Goal: Transaction & Acquisition: Purchase product/service

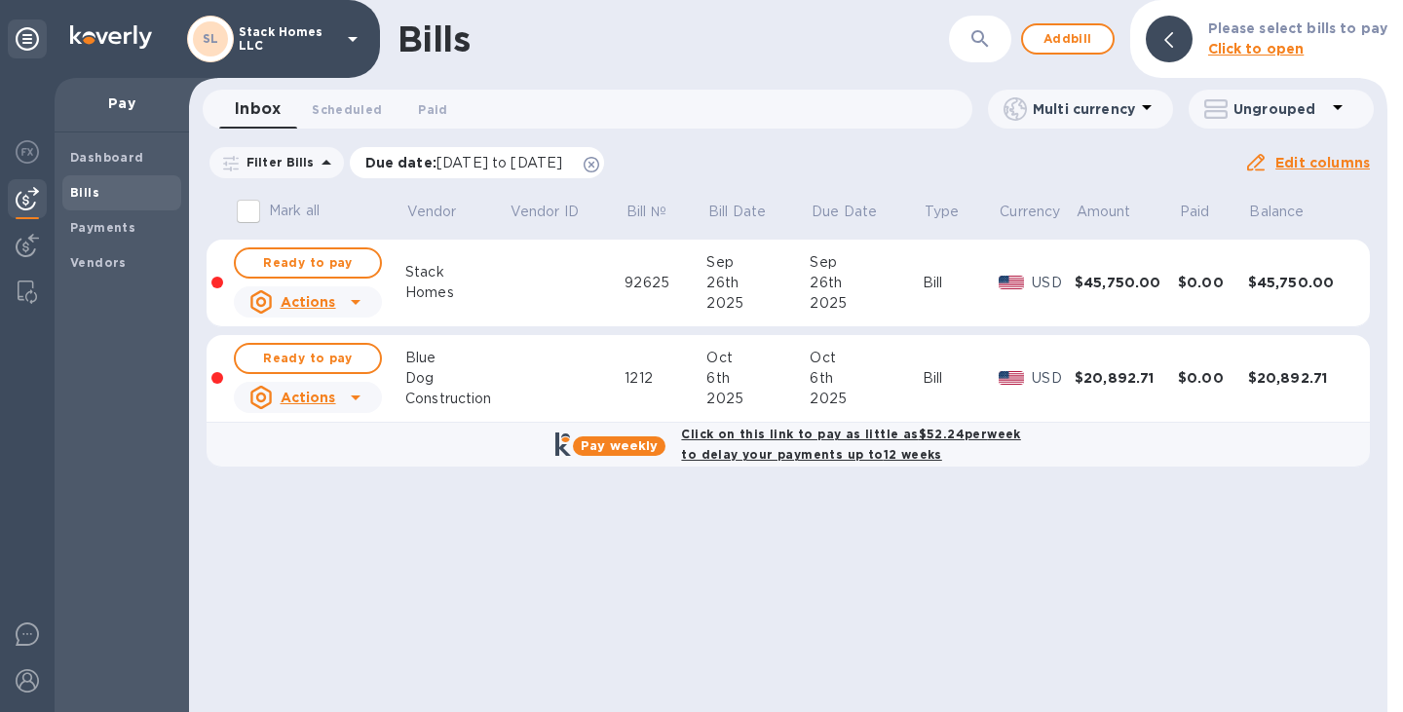
click at [599, 162] on icon at bounding box center [592, 165] width 16 height 16
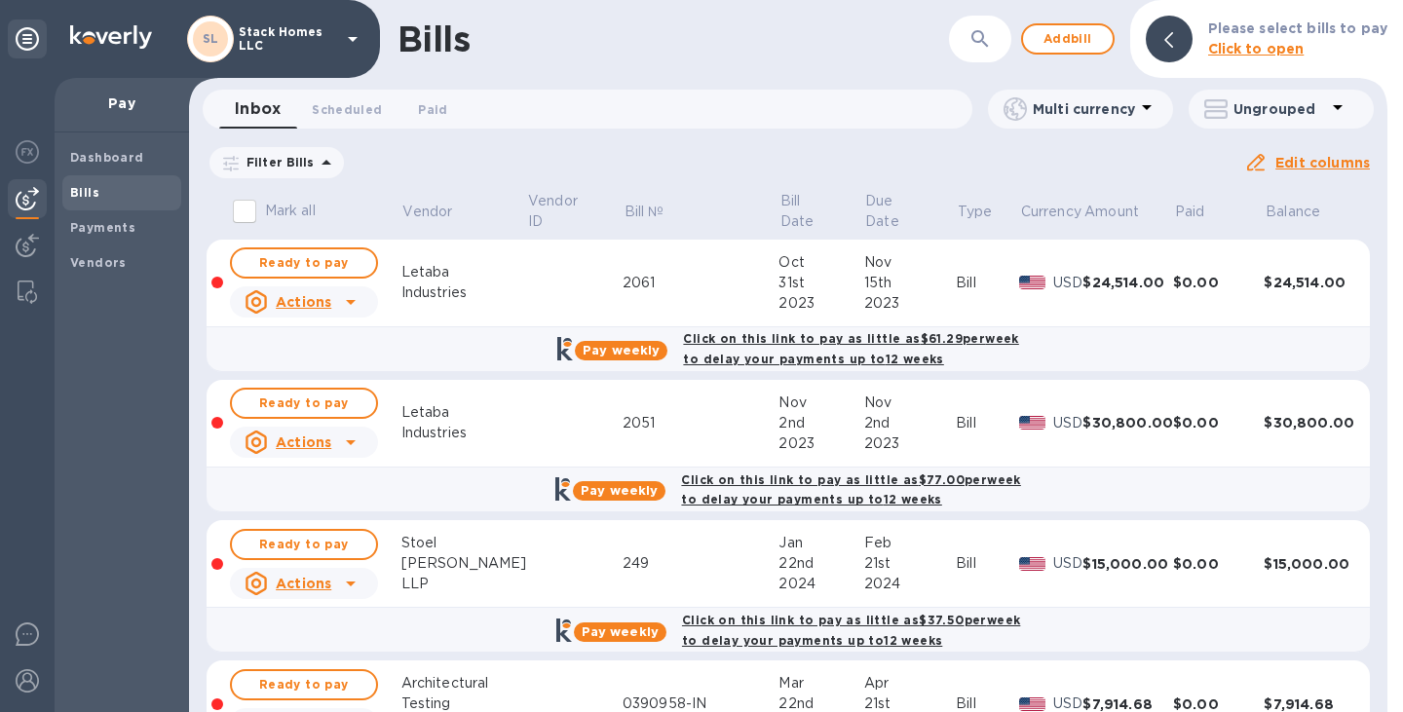
click at [275, 161] on p "Filter Bills" at bounding box center [277, 162] width 76 height 17
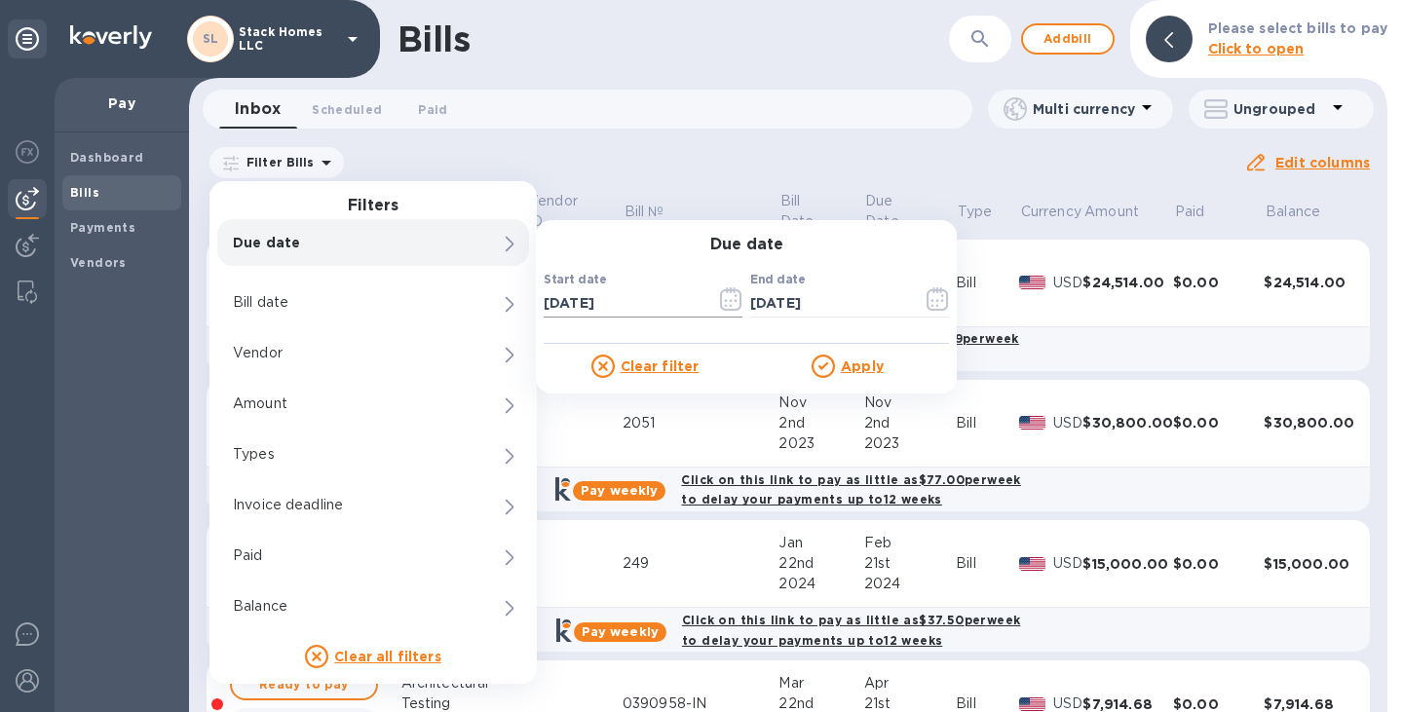
click at [736, 300] on icon "button" at bounding box center [736, 300] width 3 height 3
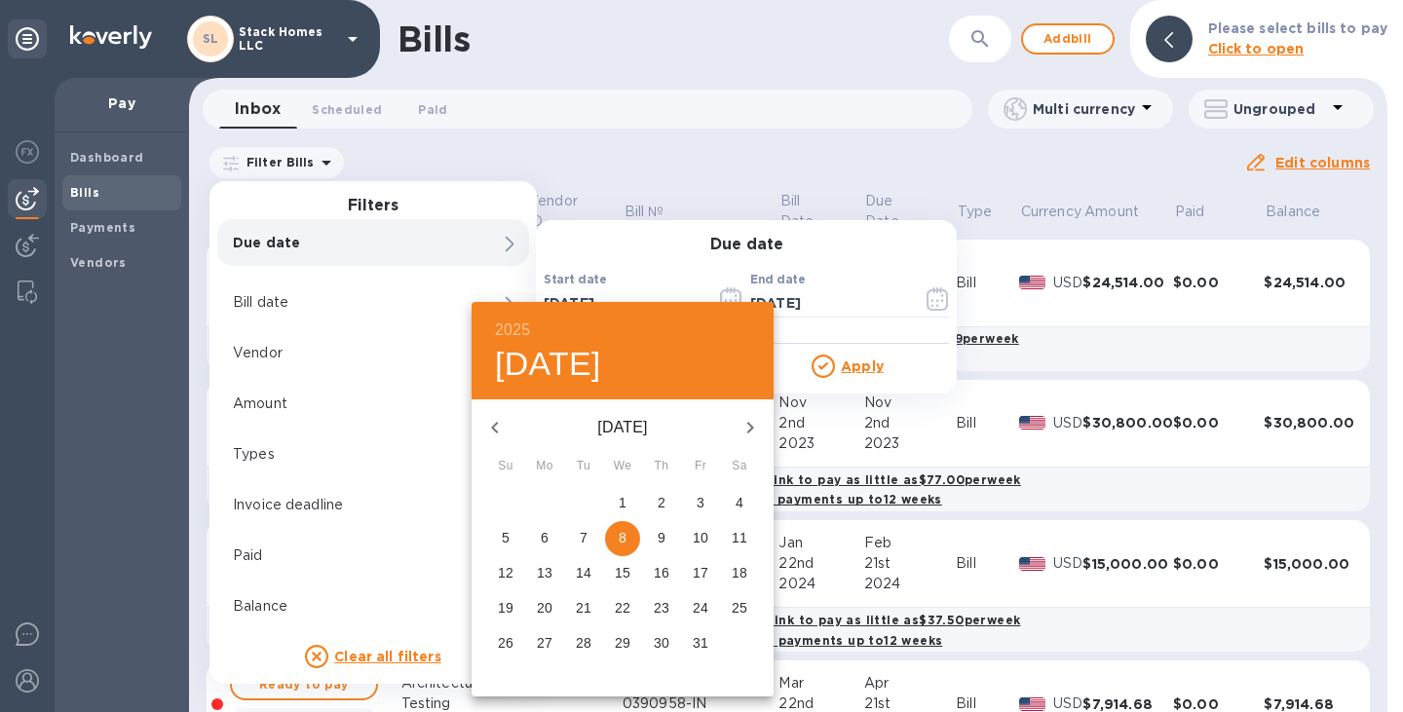
click at [495, 430] on icon "button" at bounding box center [494, 428] width 7 height 12
click at [704, 488] on button "1" at bounding box center [700, 503] width 35 height 35
type input "[DATE]"
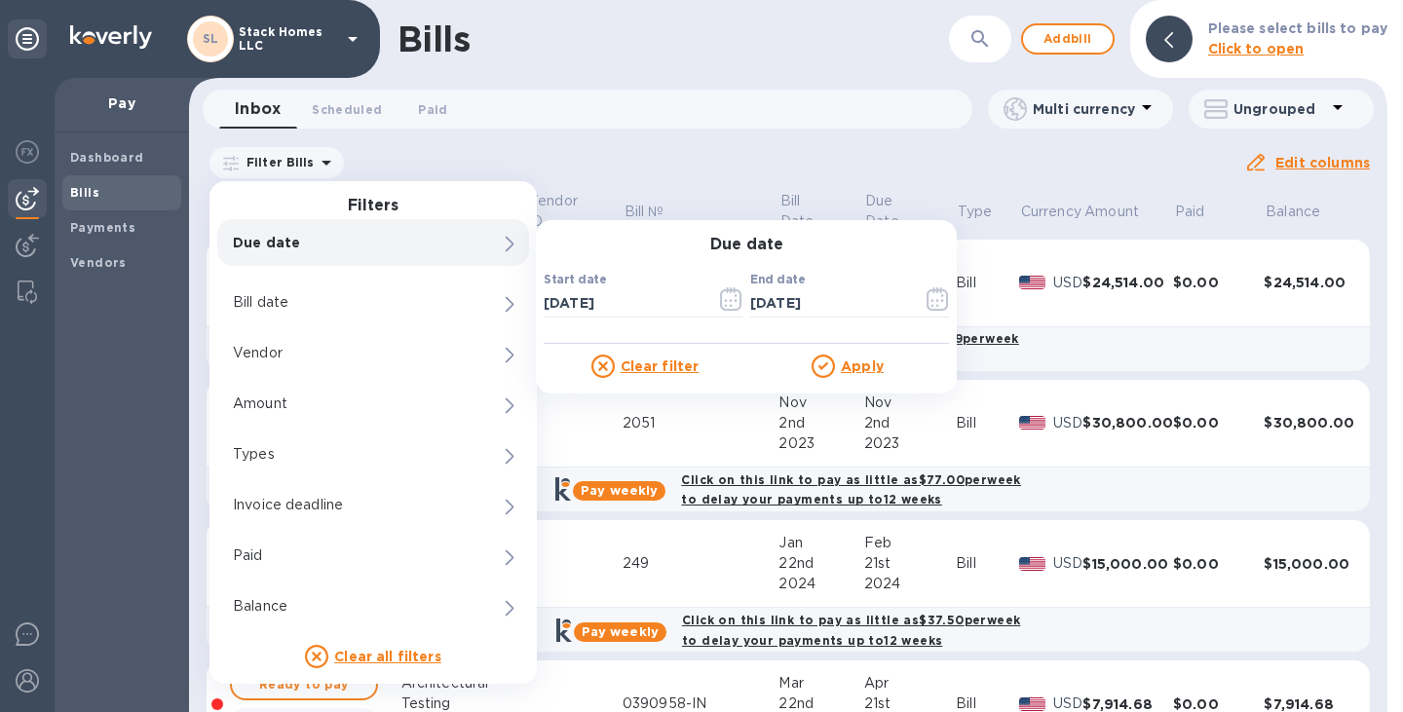
click at [852, 371] on u "Apply" at bounding box center [862, 367] width 43 height 16
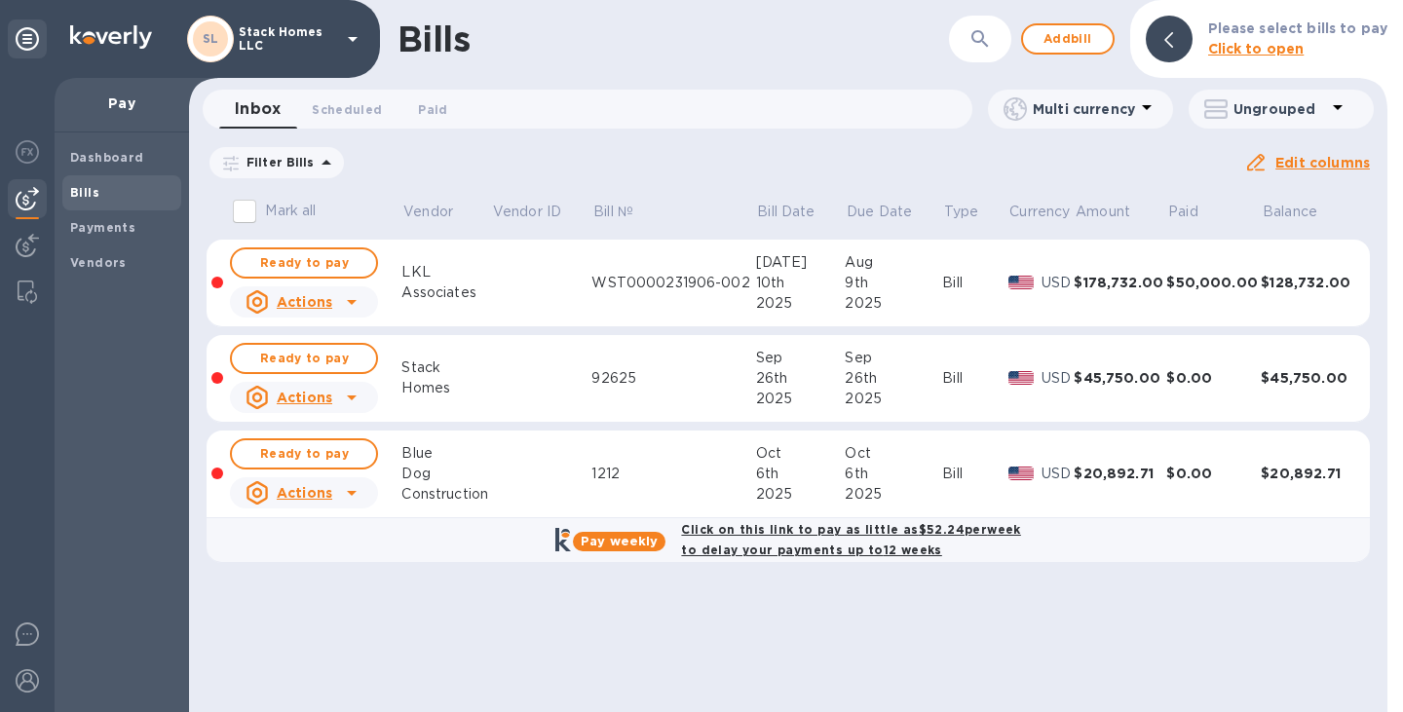
click at [881, 474] on div "6th" at bounding box center [893, 474] width 97 height 20
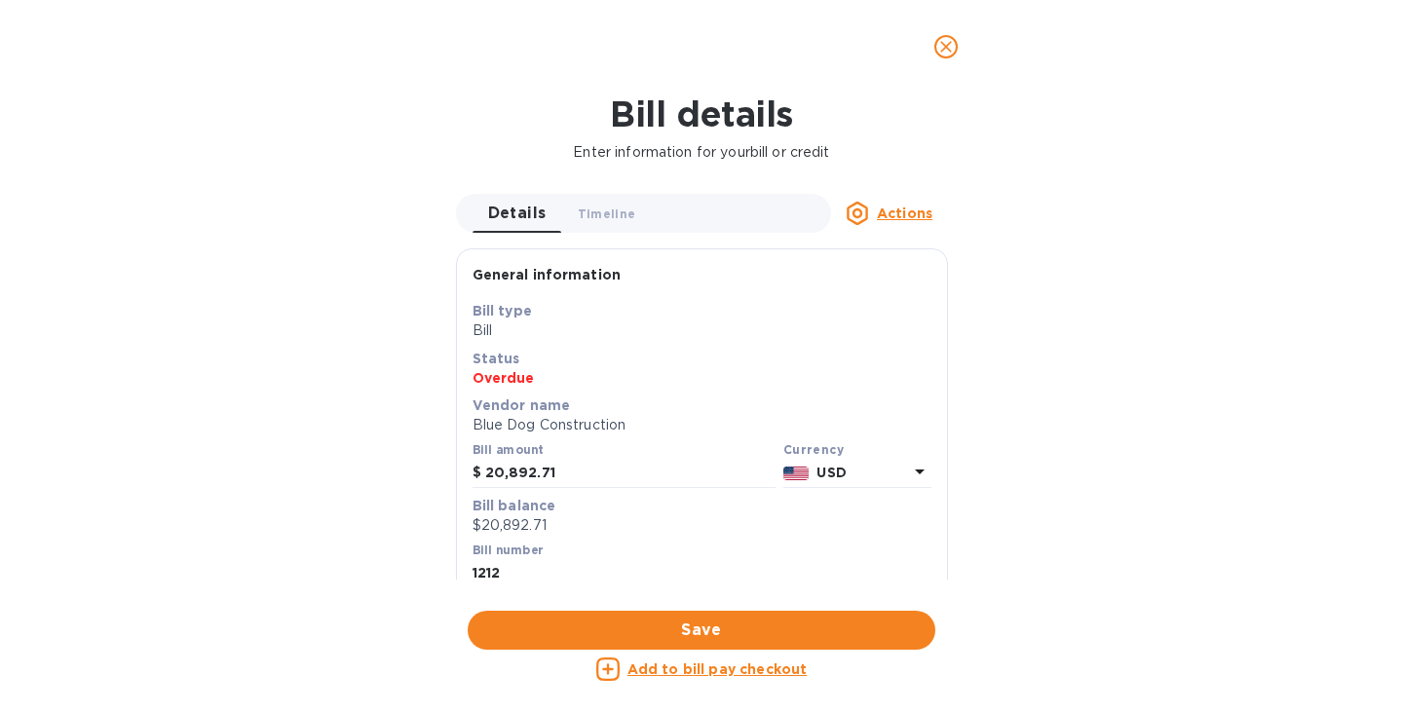
click at [931, 45] on button "close" at bounding box center [946, 46] width 47 height 47
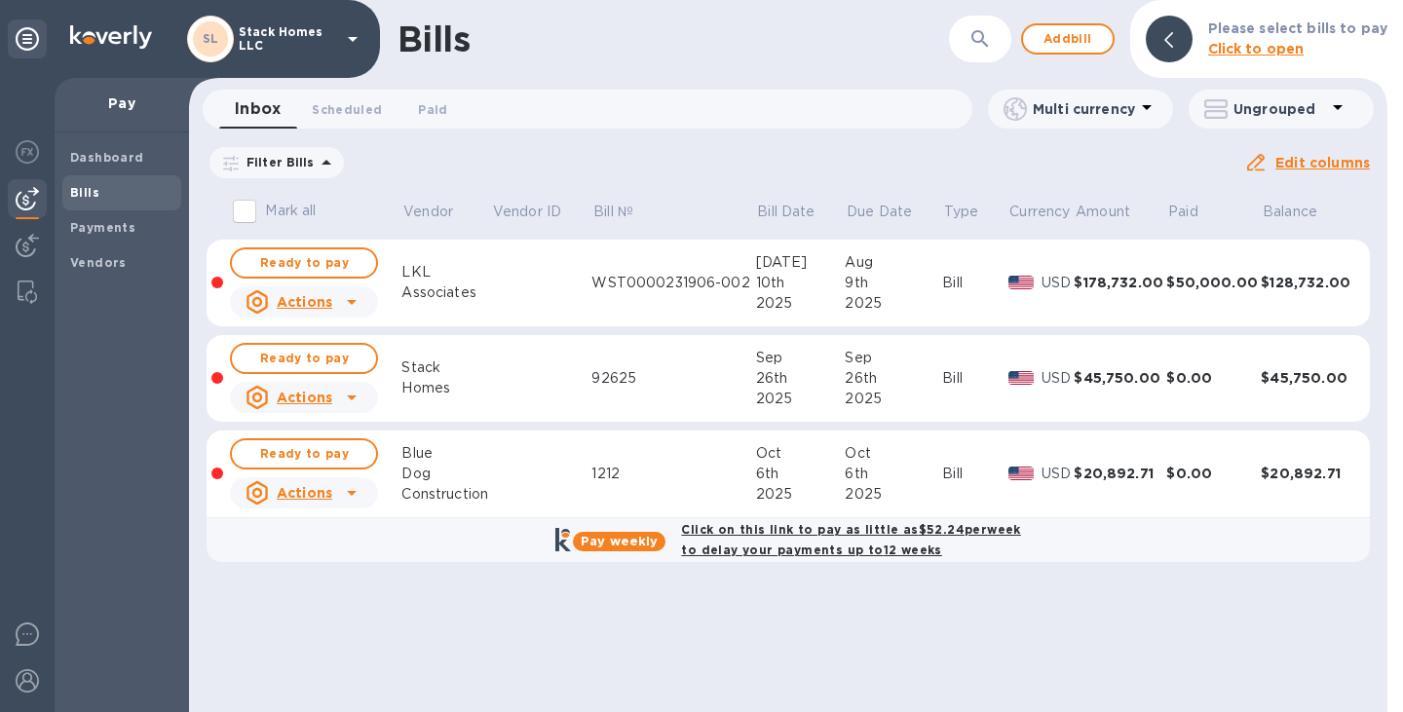
click at [316, 516] on td "Ready to pay Actions" at bounding box center [315, 475] width 173 height 88
click at [315, 495] on u "Actions" at bounding box center [305, 493] width 56 height 16
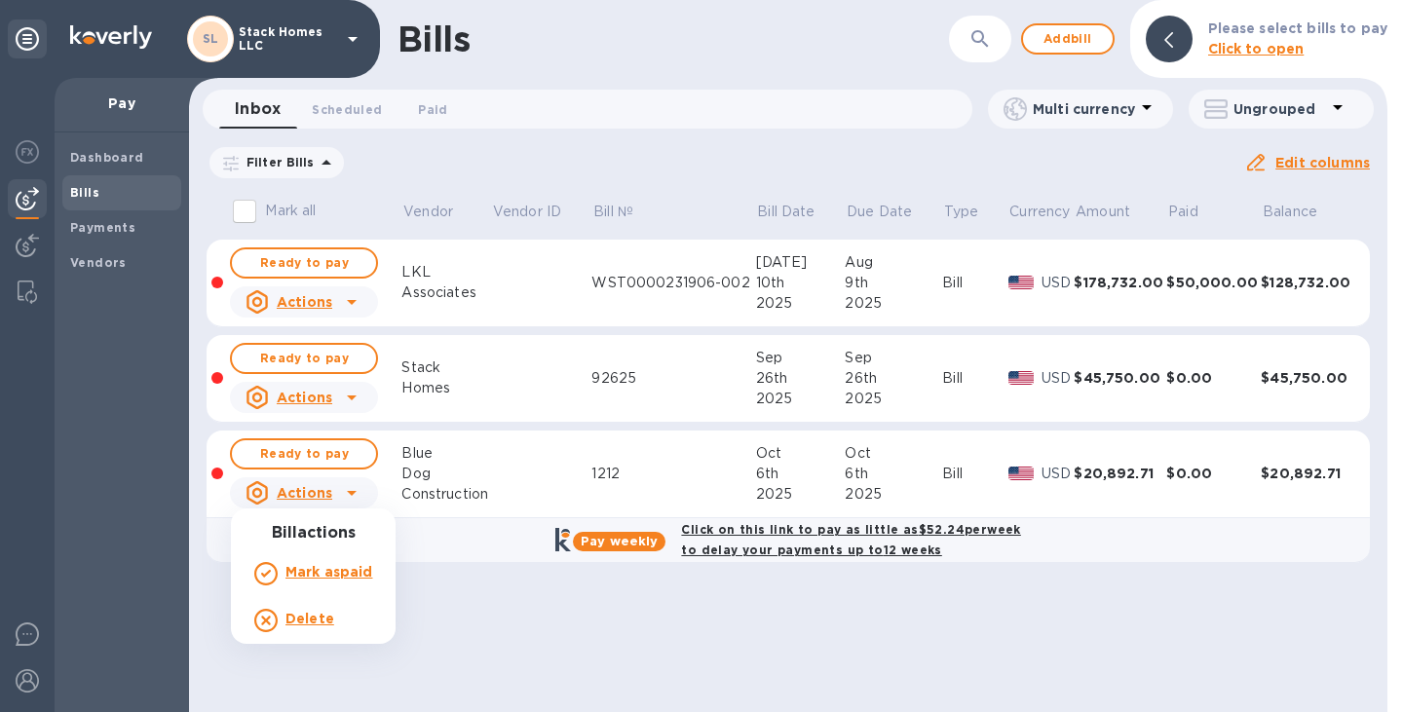
click at [325, 452] on div at bounding box center [701, 356] width 1403 height 712
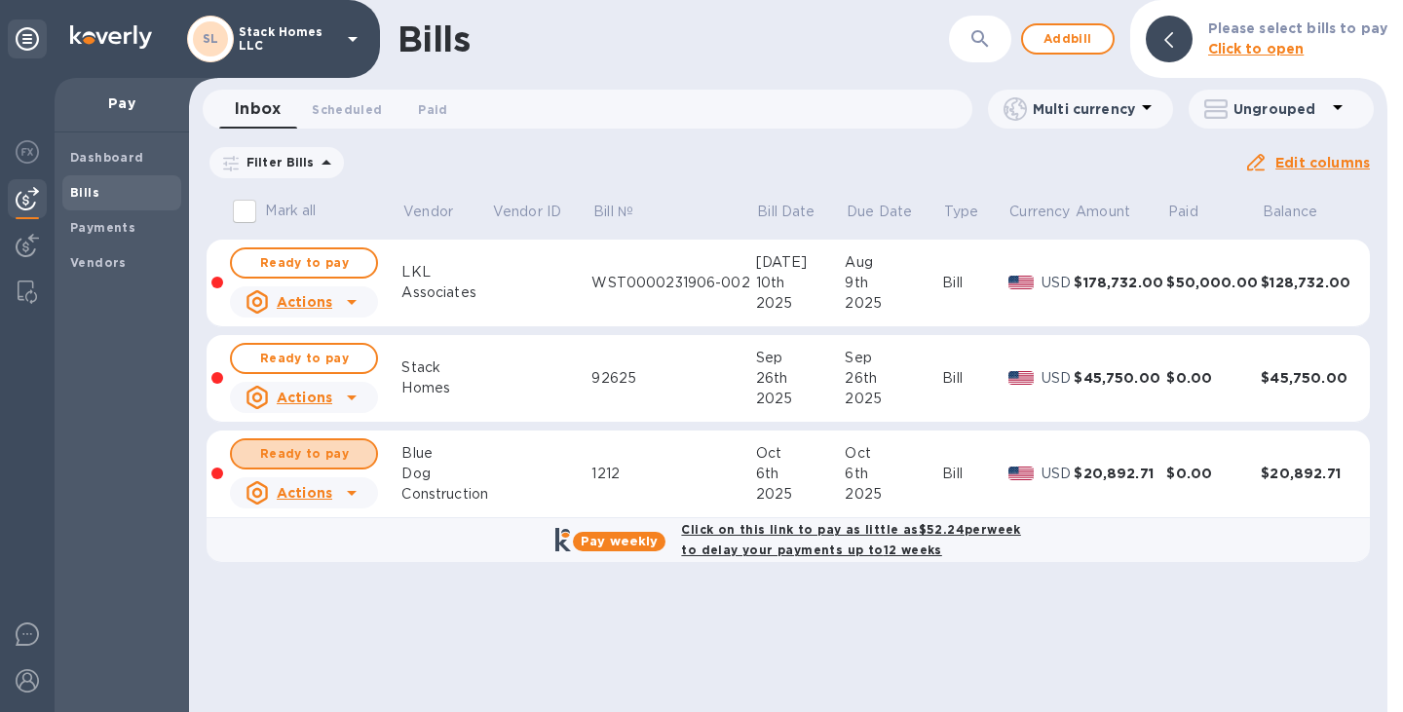
click at [325, 452] on span "Ready to pay" at bounding box center [303, 453] width 113 height 23
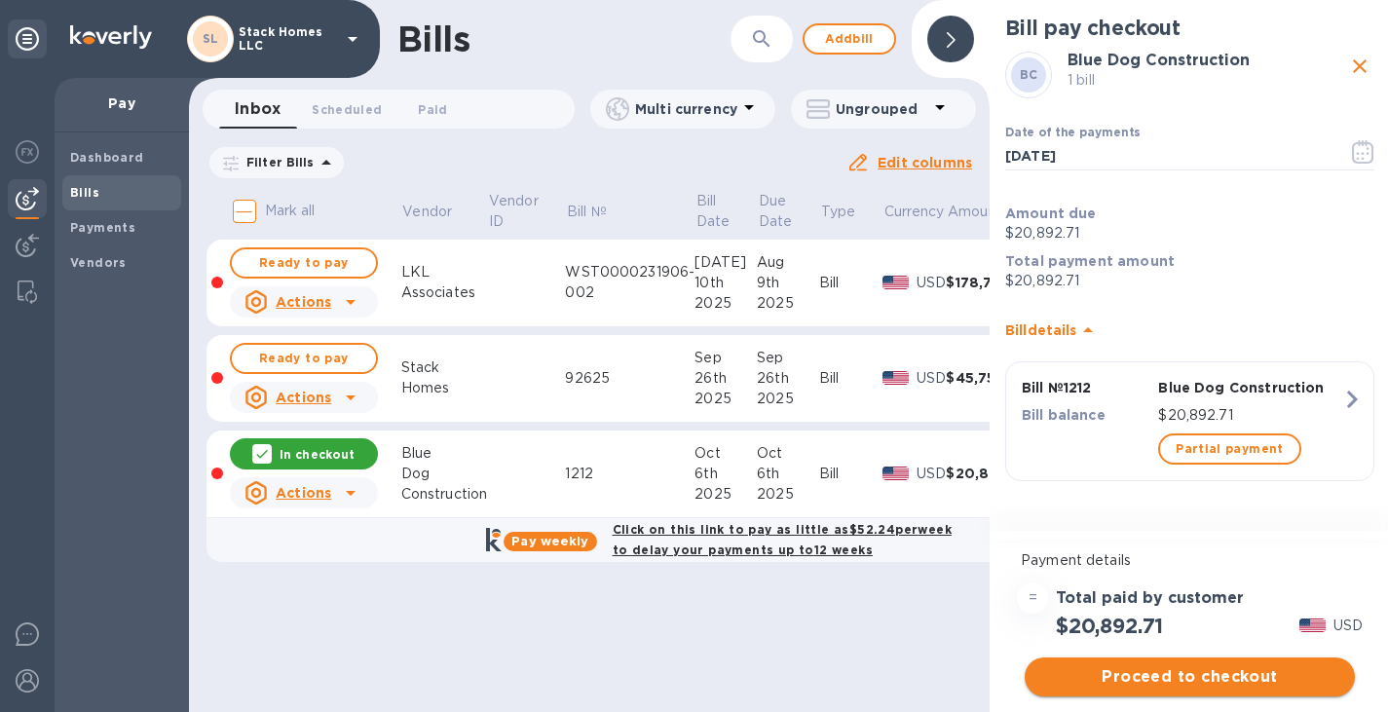
click at [1216, 672] on span "Proceed to checkout" at bounding box center [1190, 677] width 299 height 23
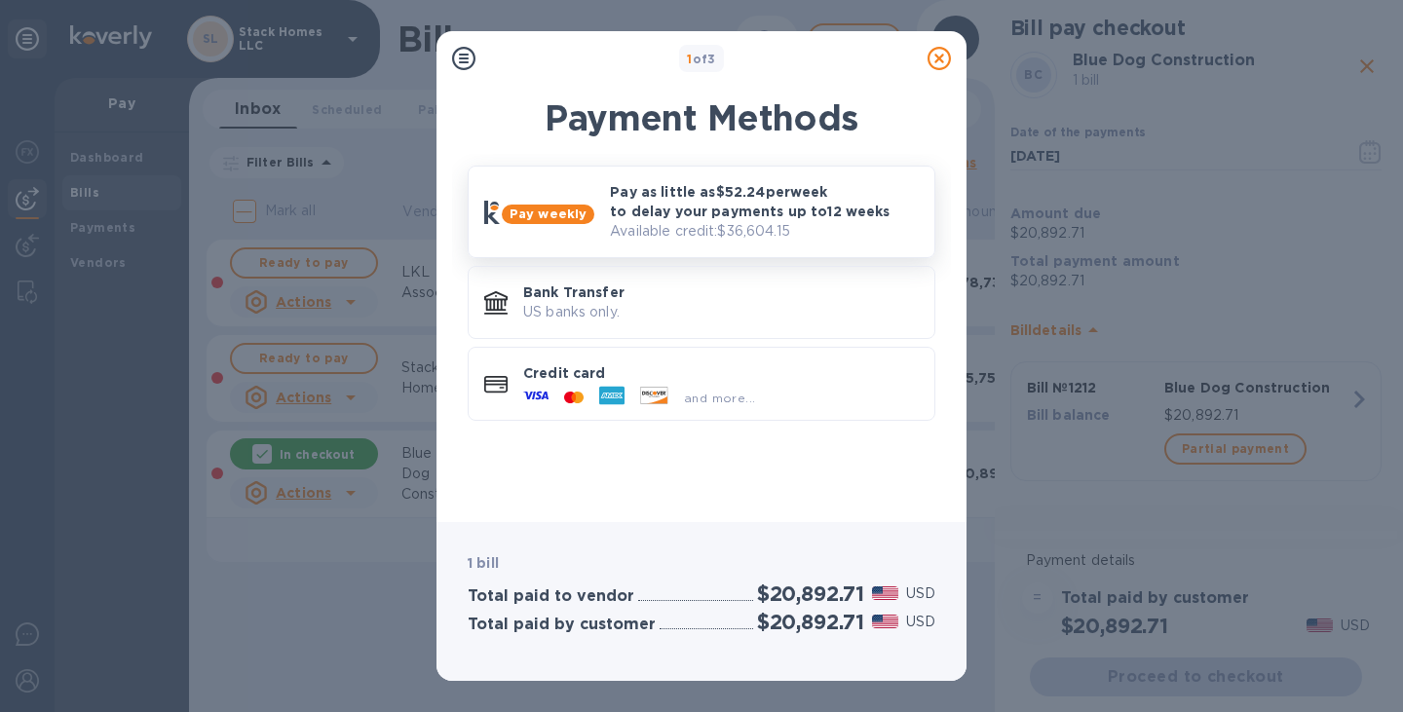
click at [717, 191] on p "Pay as little as $52.24 per week to delay your payments up to 12 weeks" at bounding box center [764, 201] width 309 height 39
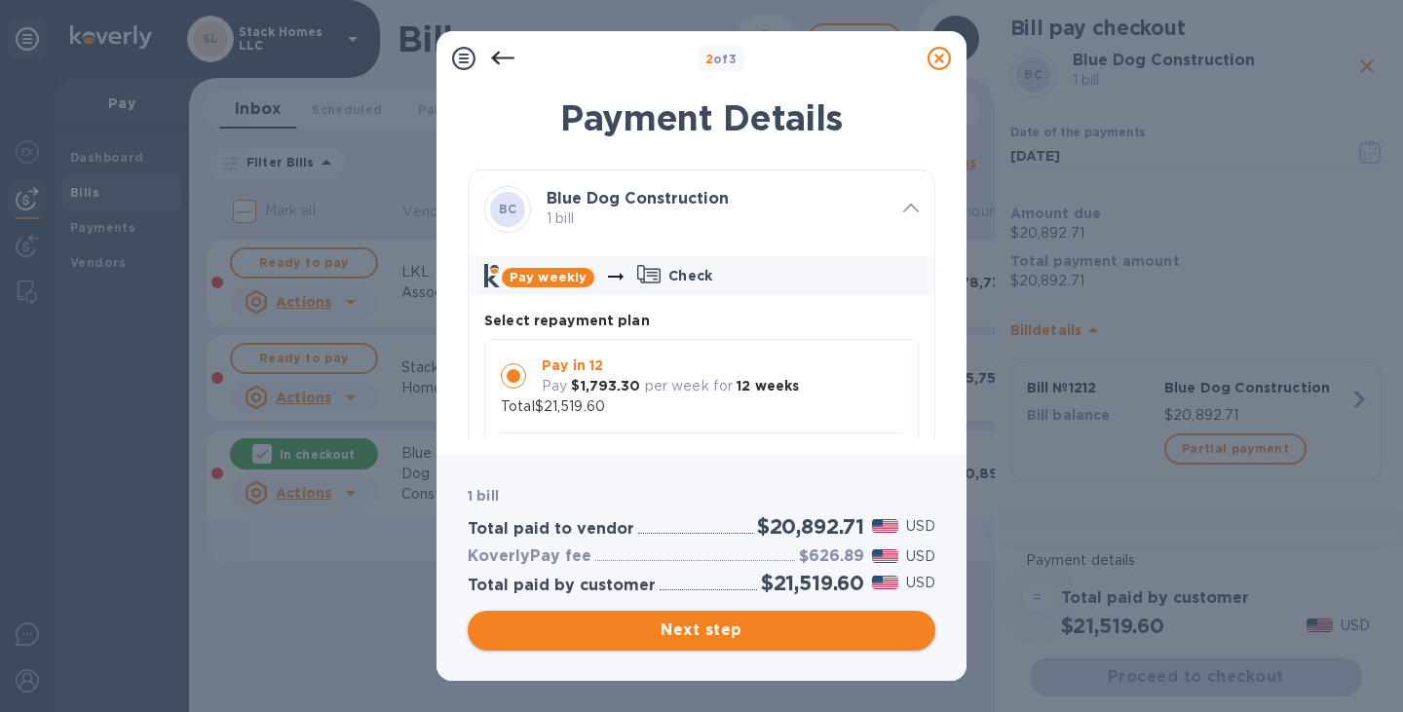
click at [763, 641] on span "Next step" at bounding box center [701, 630] width 437 height 23
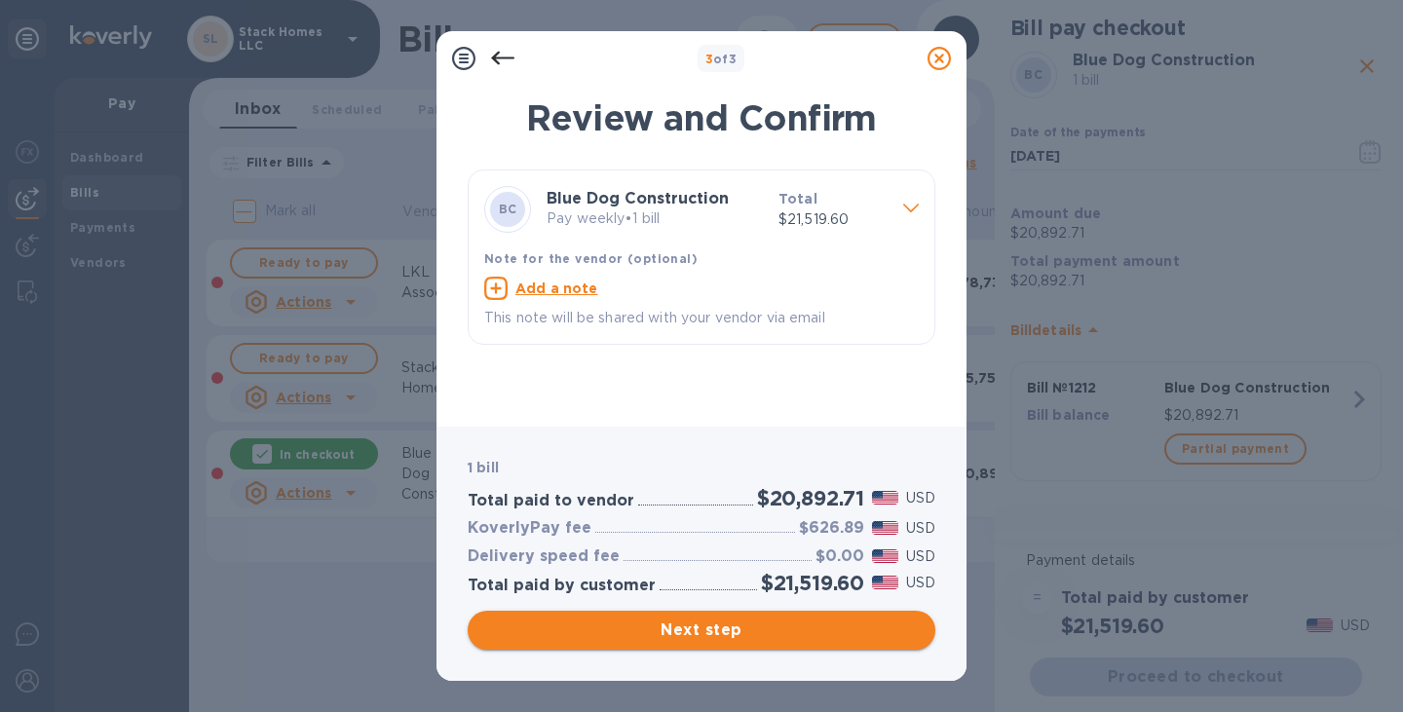
click at [763, 641] on span "Next step" at bounding box center [701, 630] width 437 height 23
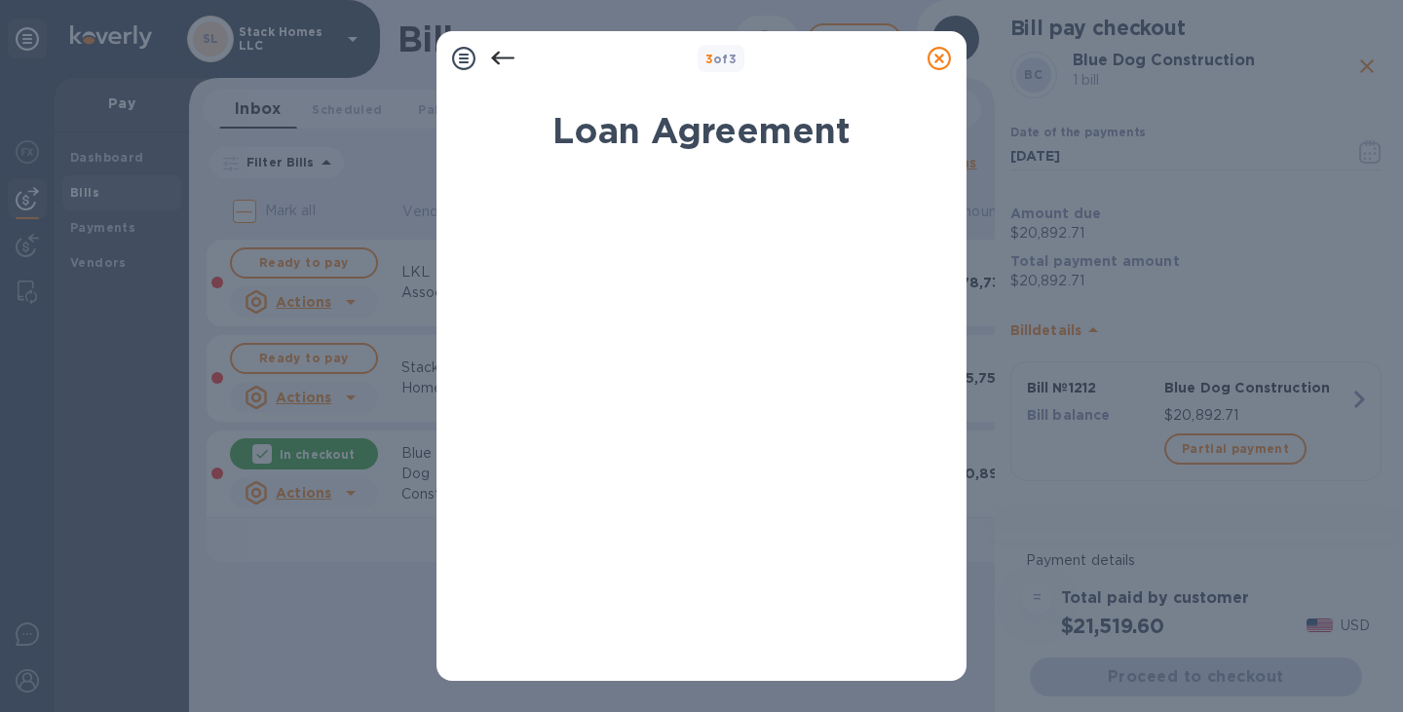
scroll to position [216, 0]
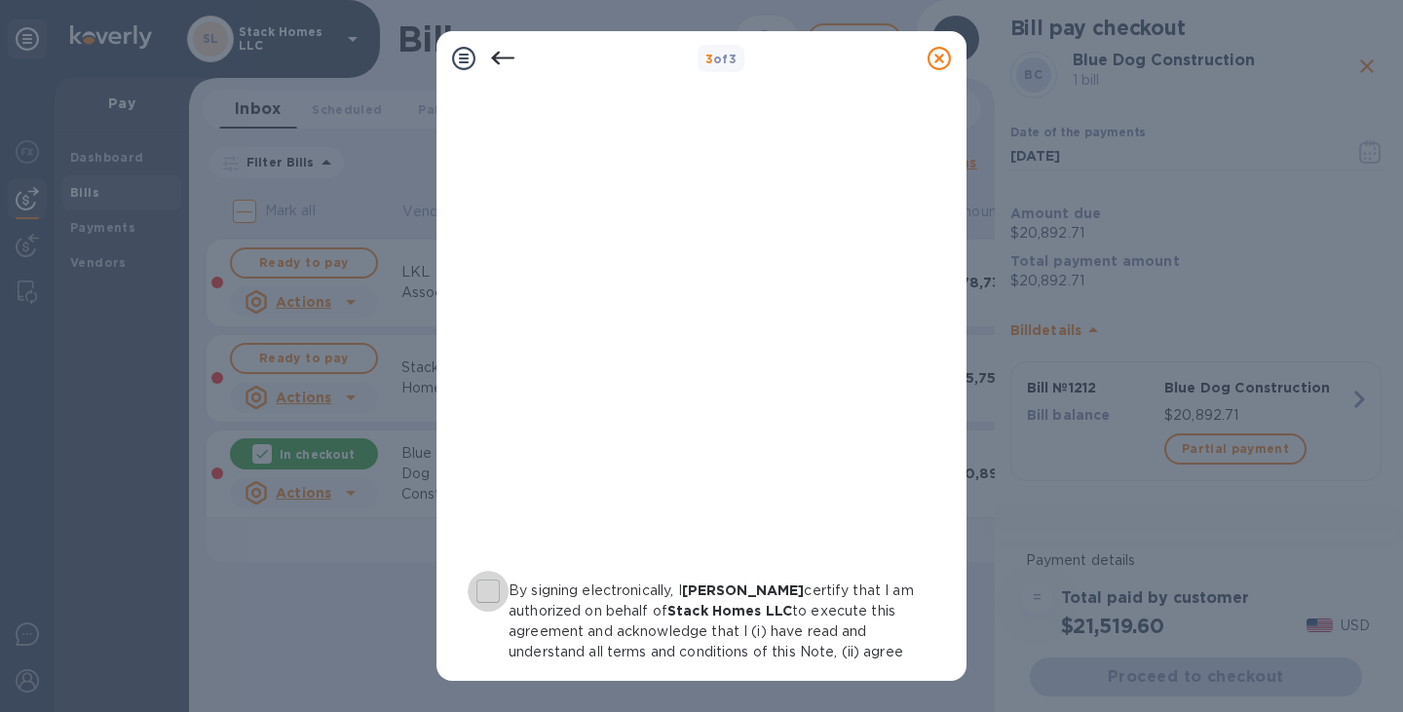
click at [492, 584] on input "By signing electronically, I [PERSON_NAME] certify that I am authorized on beha…" at bounding box center [488, 591] width 41 height 41
checkbox input "true"
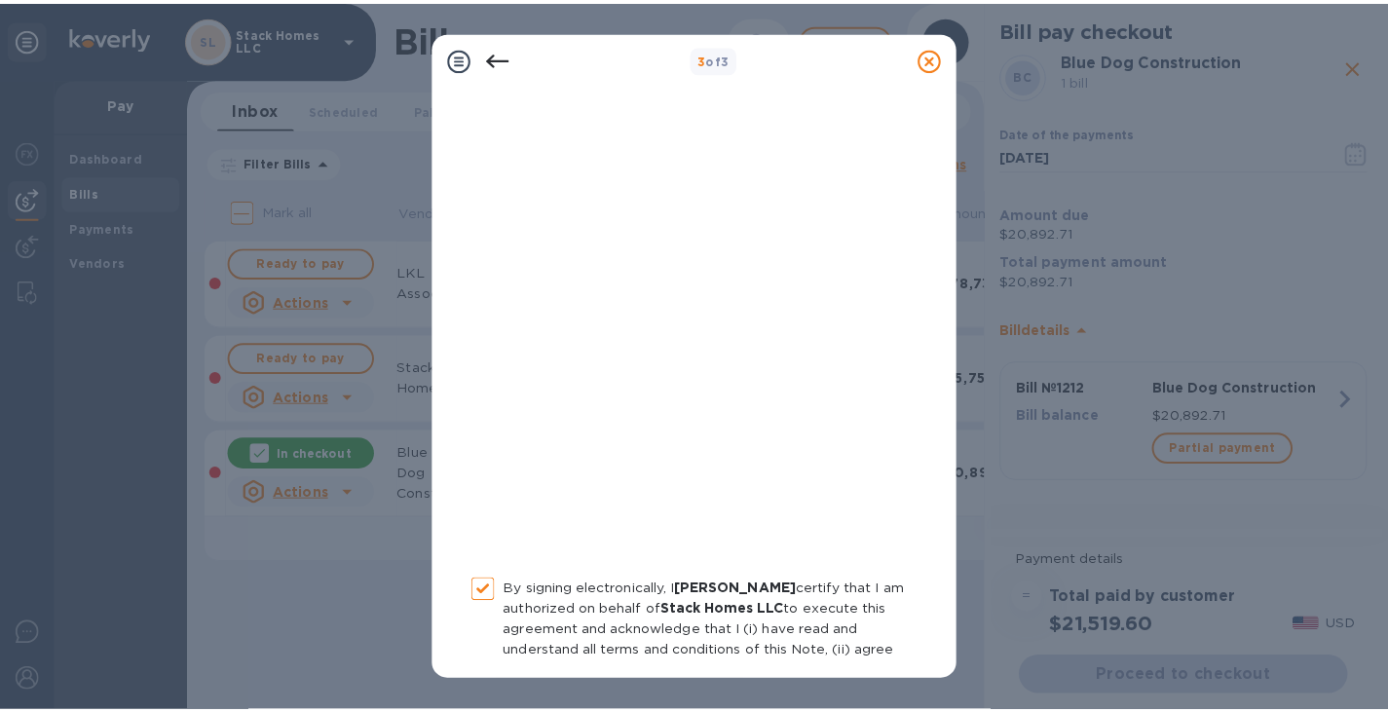
scroll to position [376, 0]
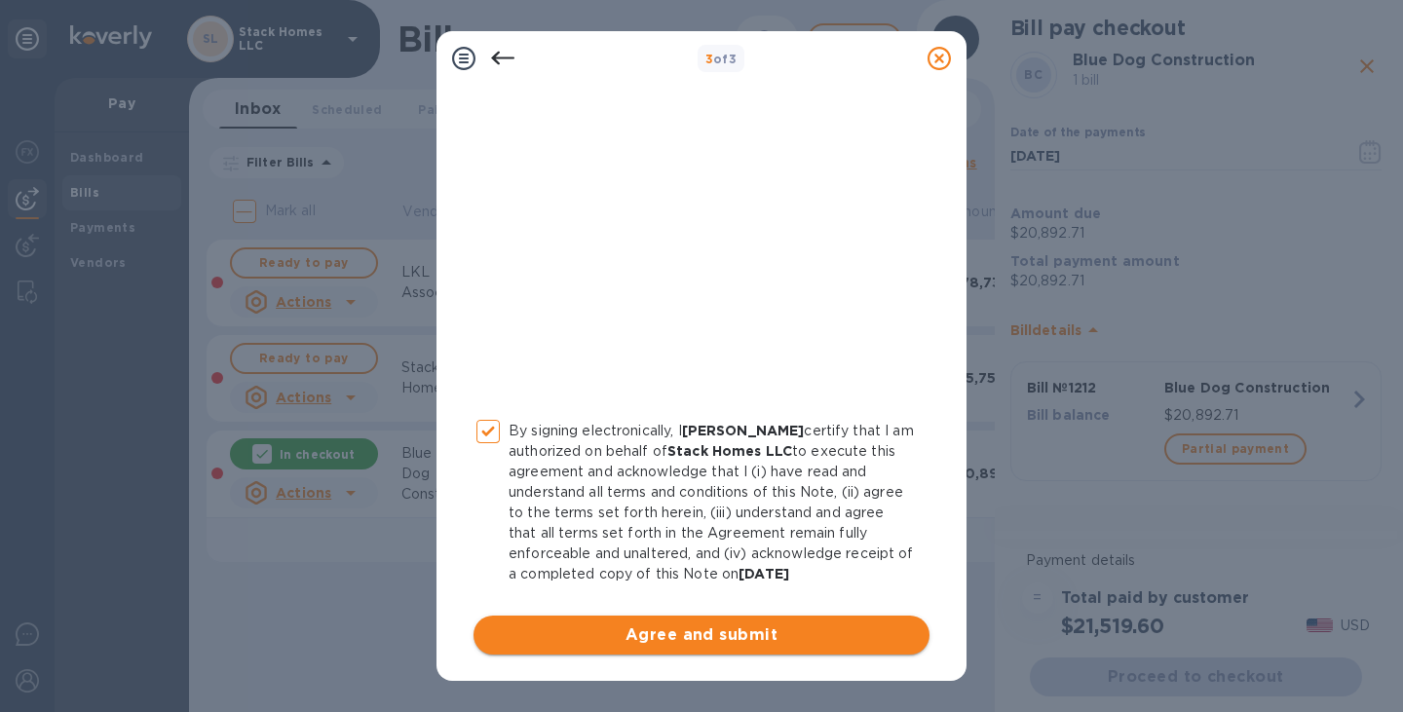
click at [628, 643] on span "Agree and submit" at bounding box center [701, 635] width 425 height 23
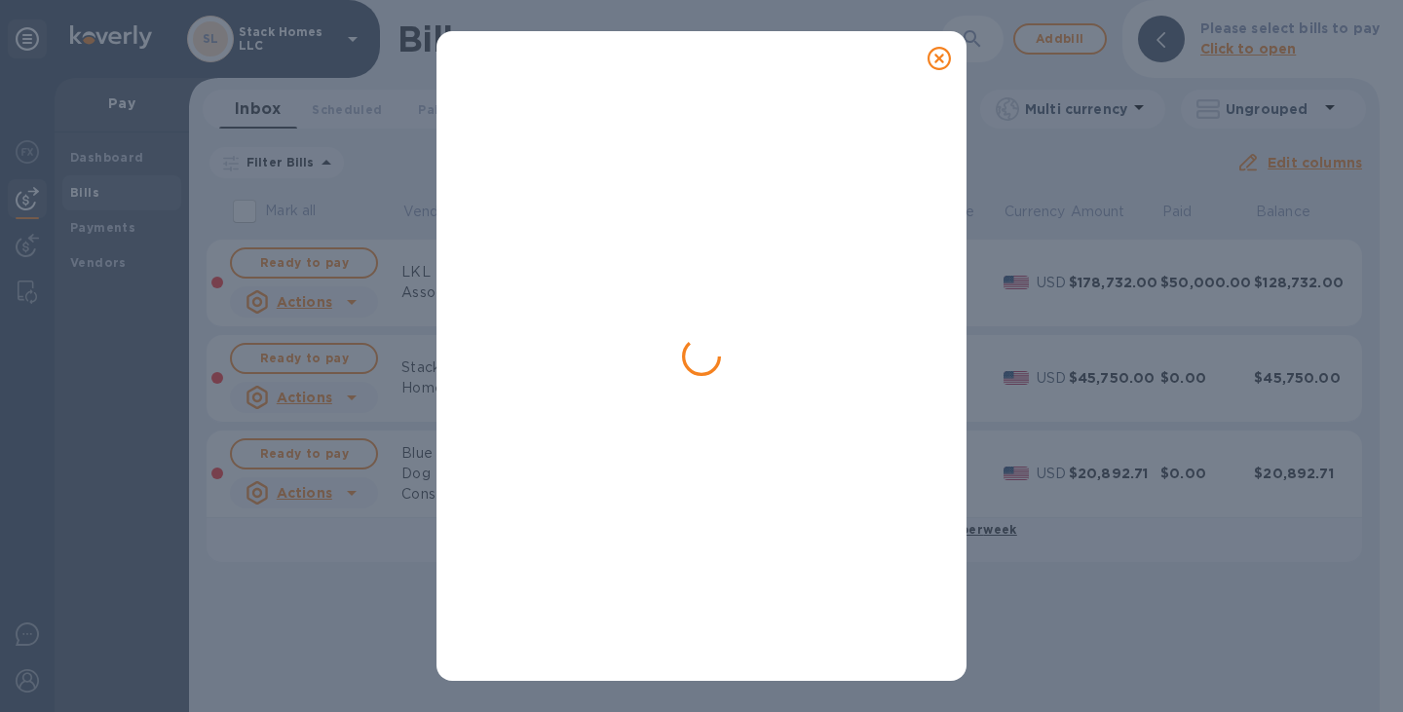
click at [628, 643] on div at bounding box center [702, 381] width 468 height 568
click at [925, 66] on div at bounding box center [939, 58] width 39 height 39
click at [934, 66] on icon at bounding box center [939, 58] width 23 height 23
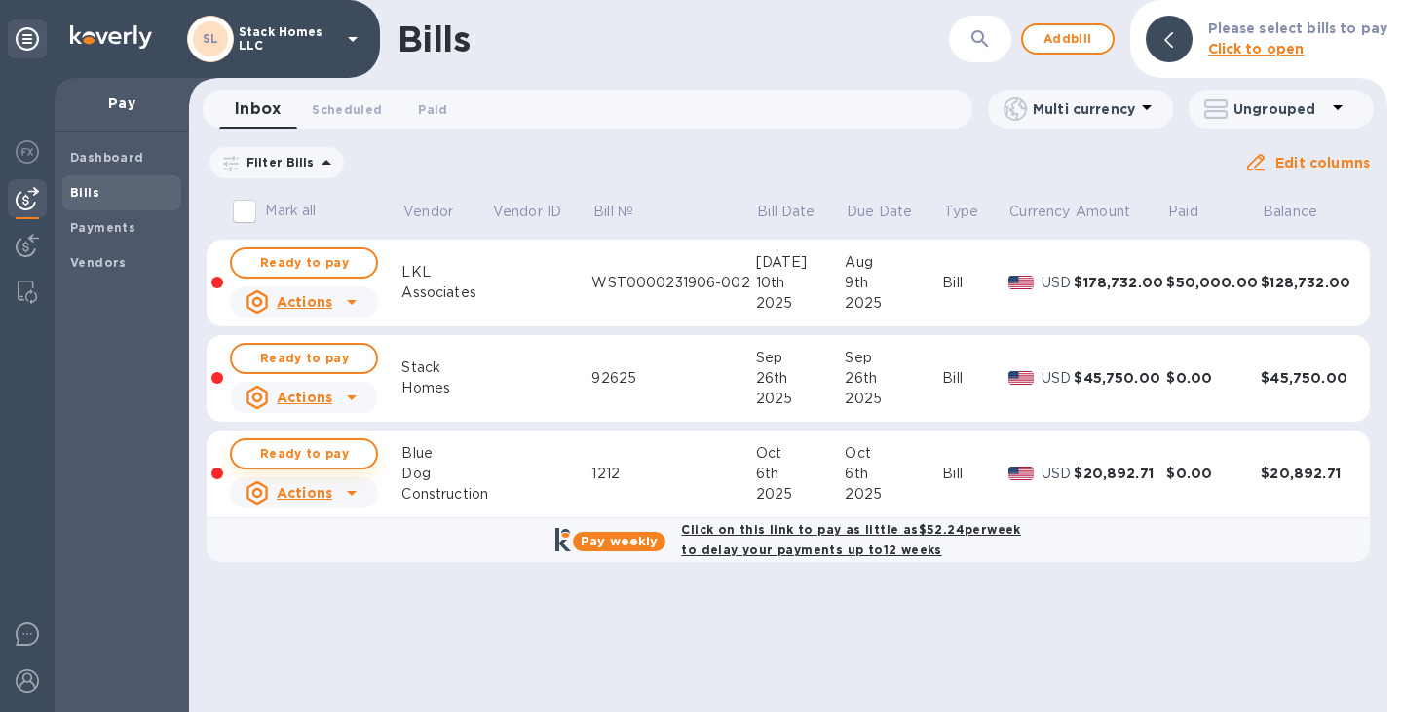
click at [313, 461] on span "Ready to pay" at bounding box center [303, 453] width 113 height 23
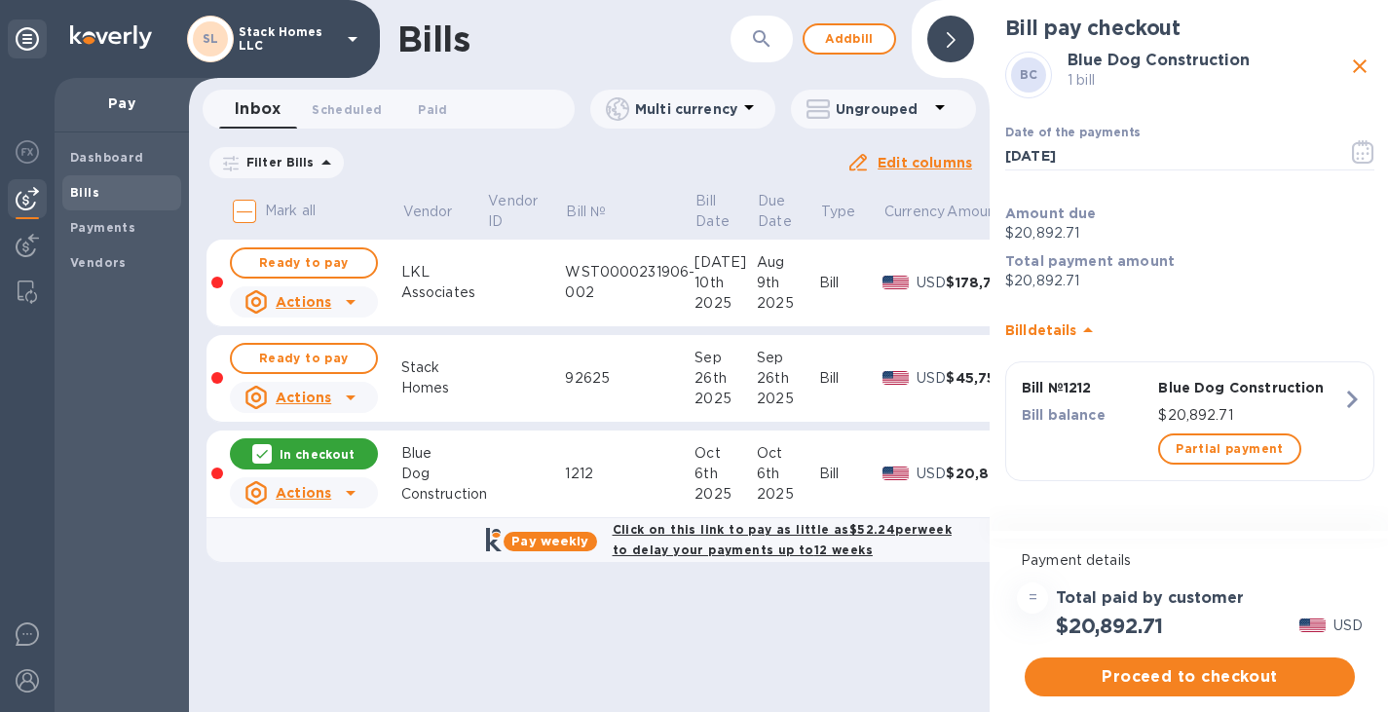
scroll to position [15, 0]
click at [1210, 437] on span "Partial payment" at bounding box center [1229, 448] width 107 height 23
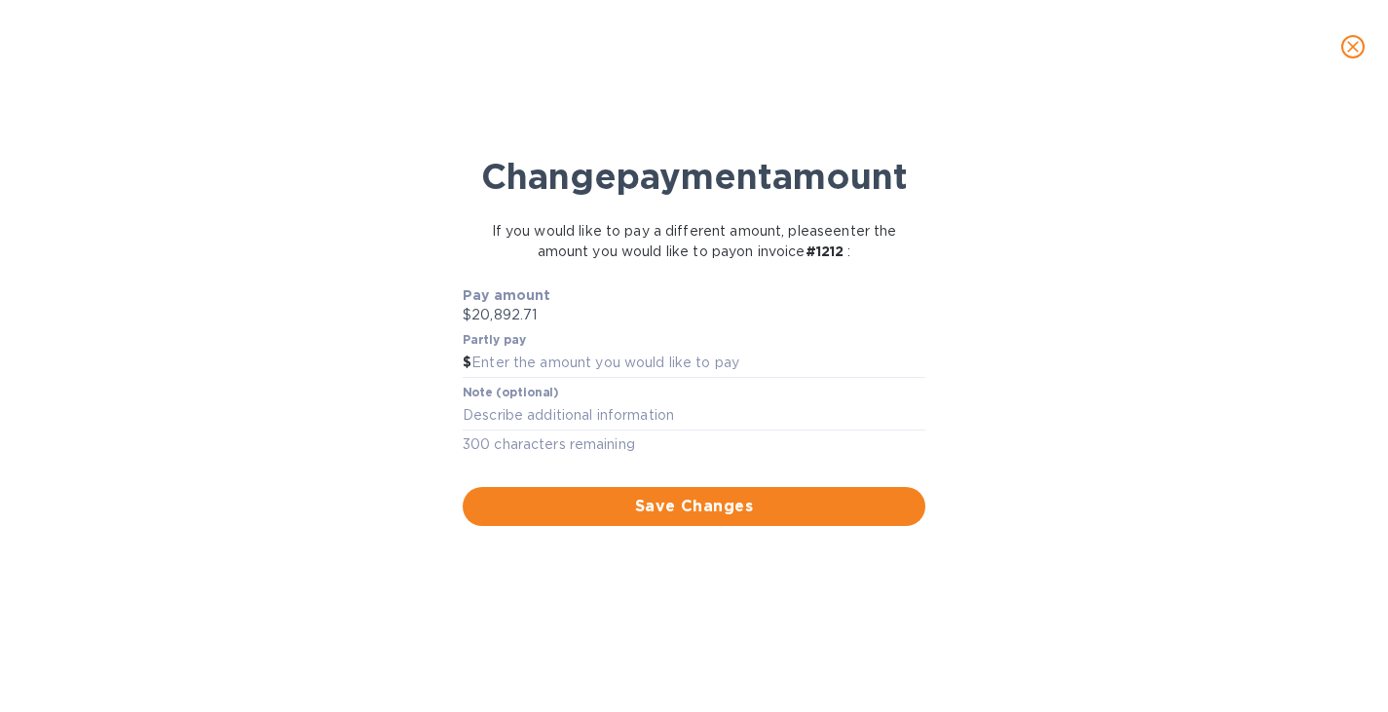
scroll to position [0, 0]
click at [543, 378] on input "text" at bounding box center [706, 363] width 454 height 29
click at [1351, 50] on icon "close" at bounding box center [1359, 46] width 19 height 19
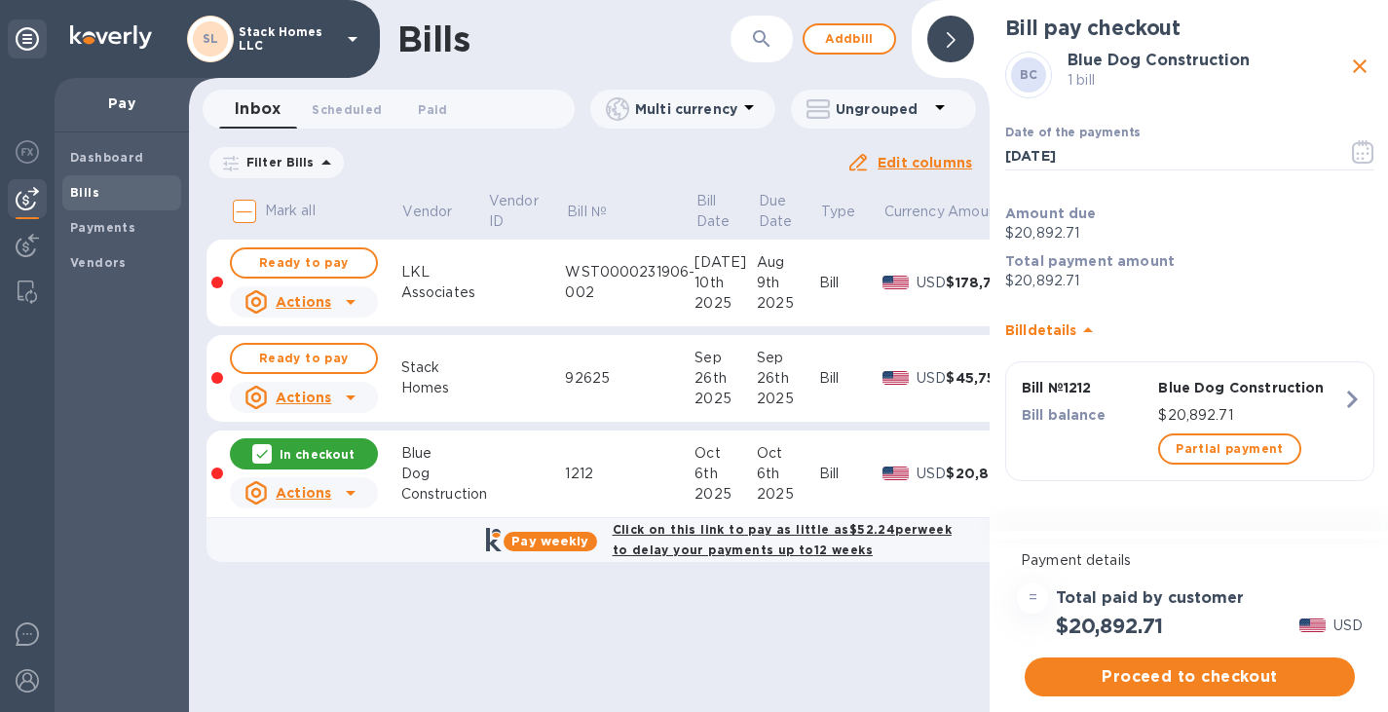
scroll to position [15, 0]
click at [1191, 658] on button "Proceed to checkout" at bounding box center [1190, 677] width 330 height 39
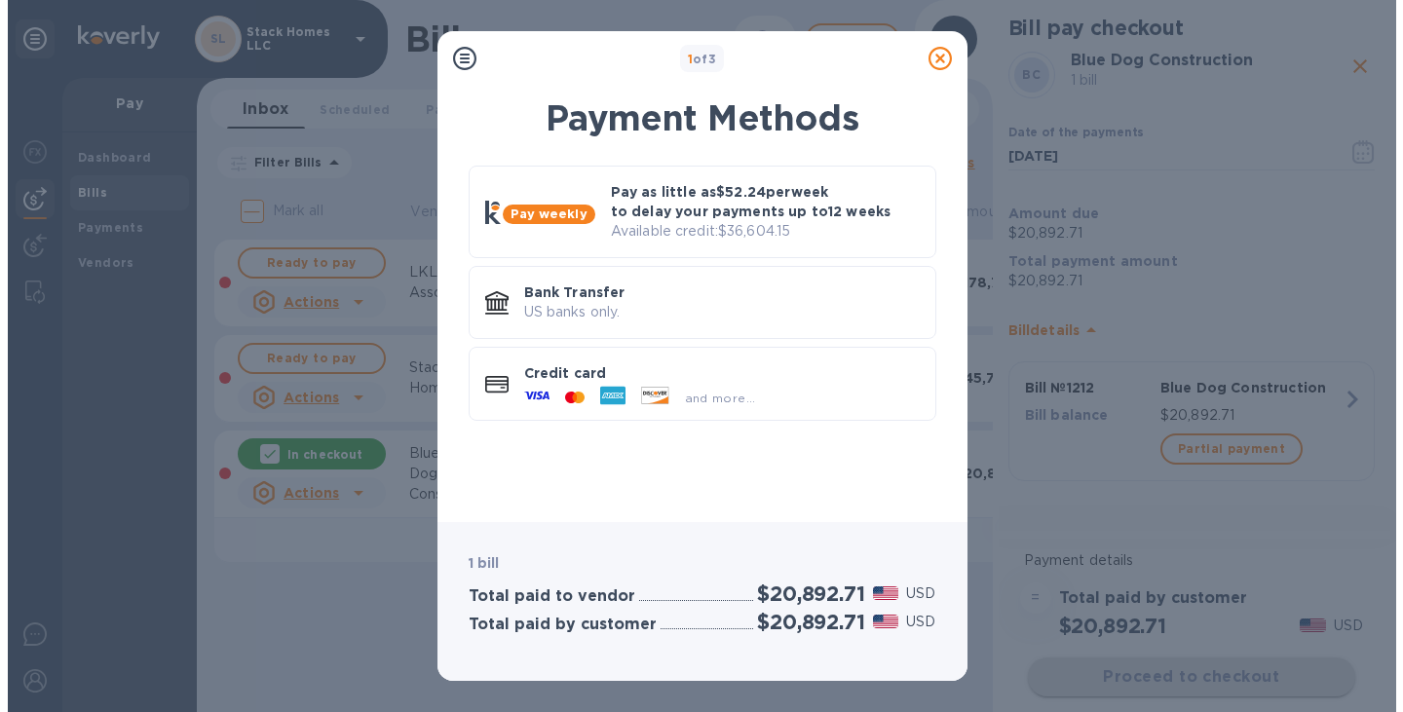
scroll to position [0, 0]
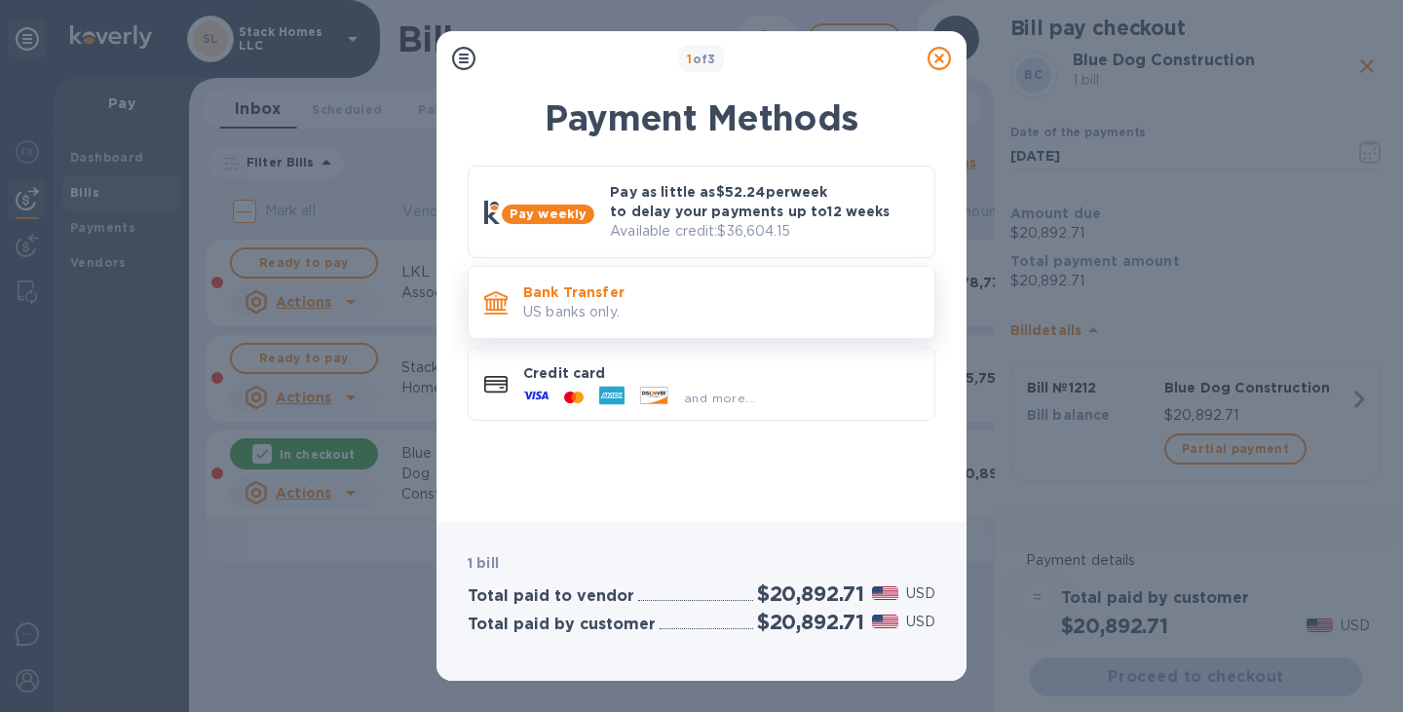
click at [660, 285] on p "Bank Transfer" at bounding box center [721, 292] width 396 height 19
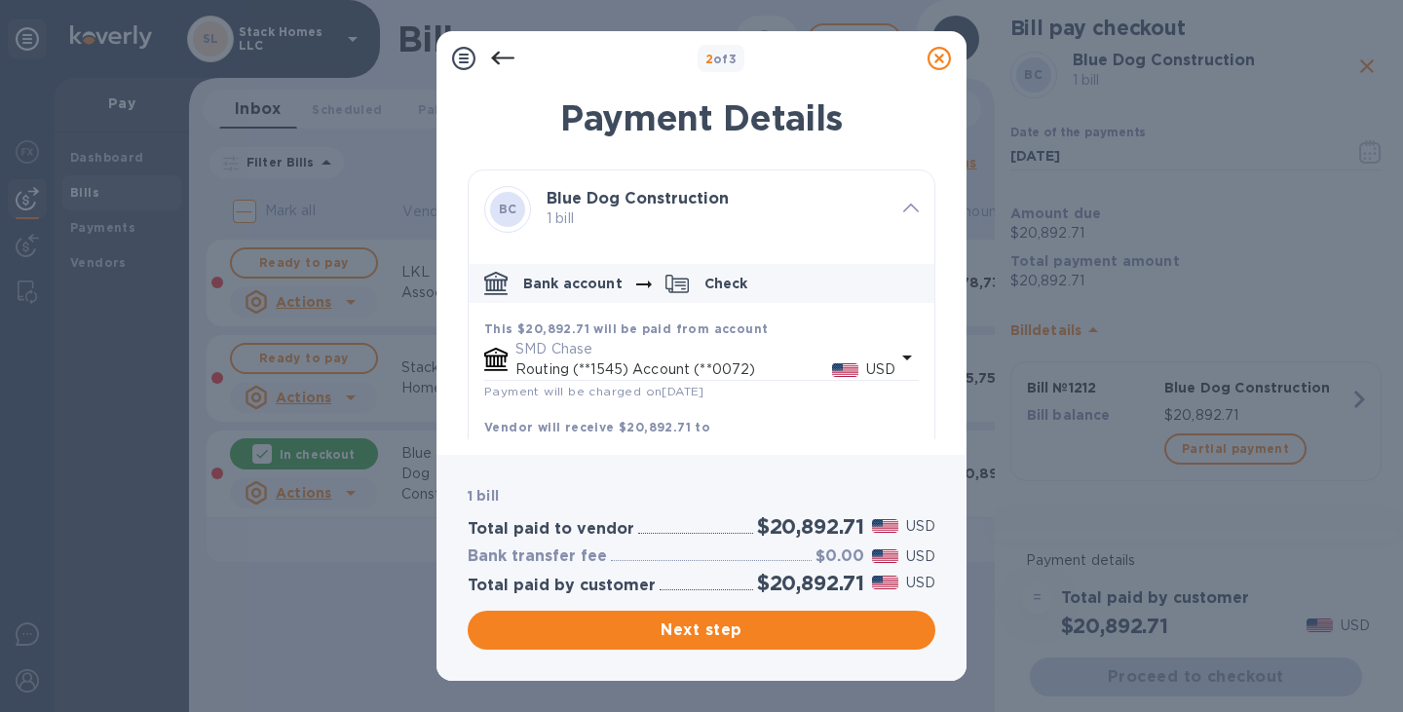
scroll to position [79, 0]
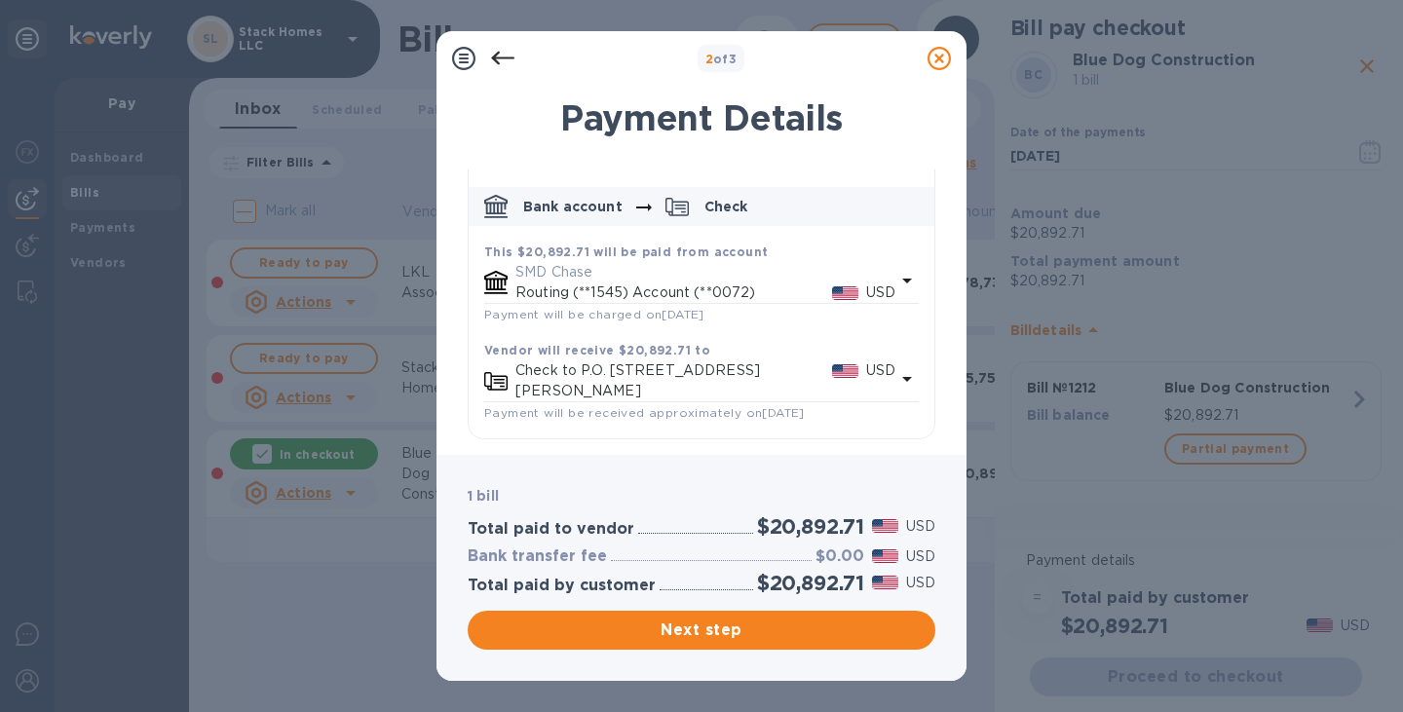
click at [497, 55] on icon at bounding box center [502, 59] width 23 height 14
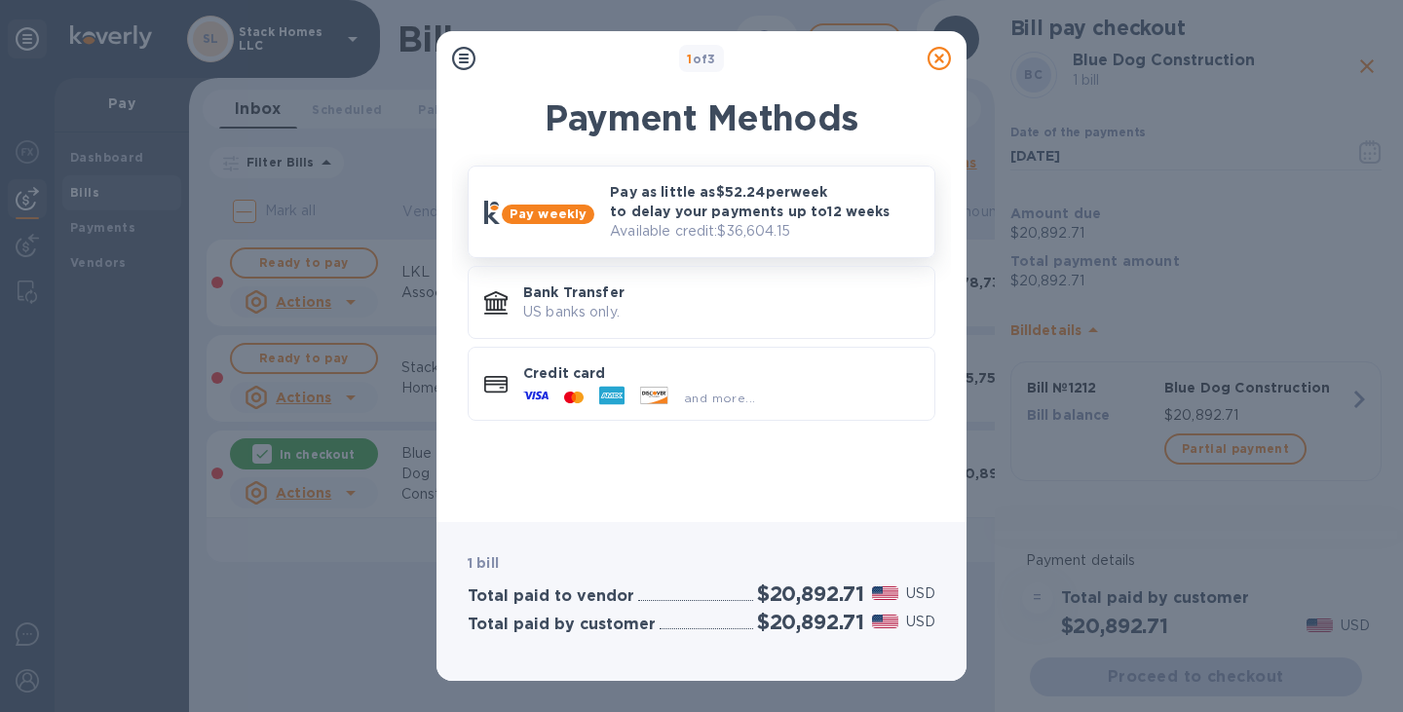
click at [640, 192] on p "Pay as little as $52.24 per week to delay your payments up to 12 weeks" at bounding box center [764, 201] width 309 height 39
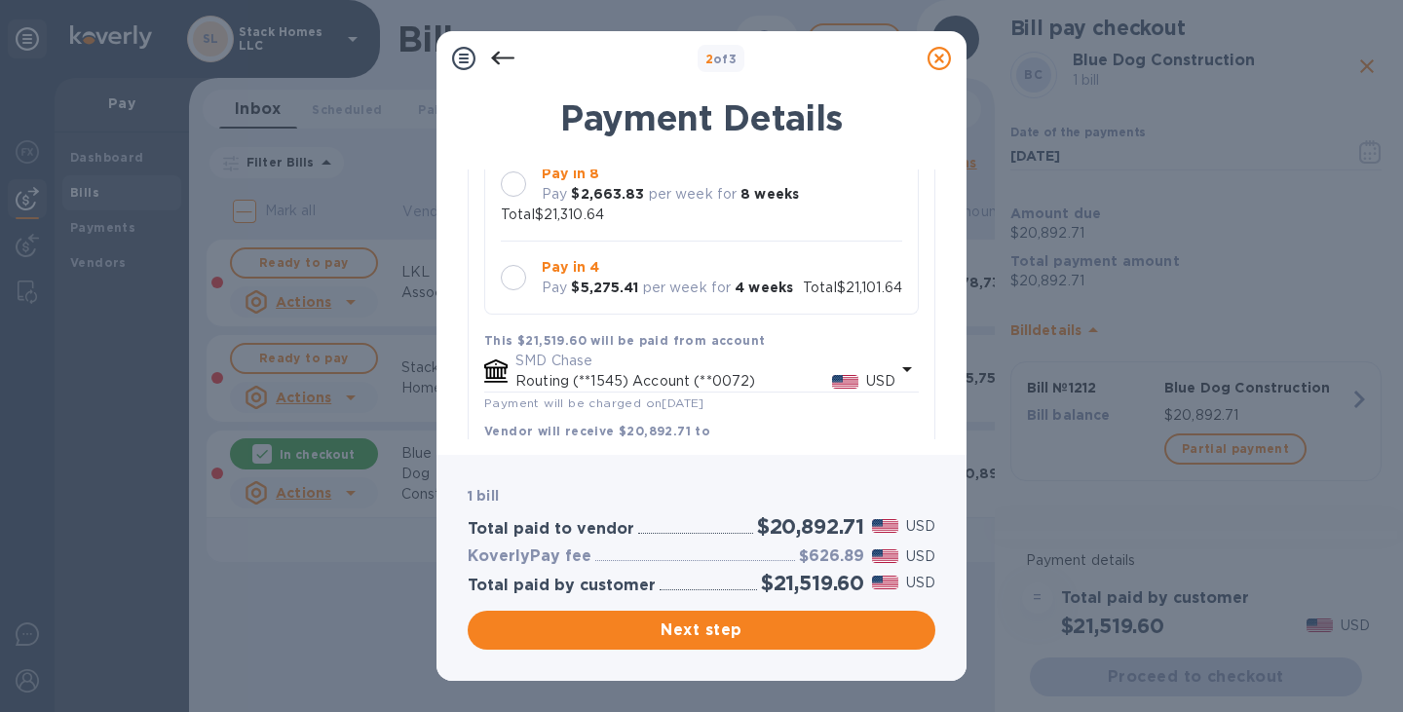
scroll to position [286, 0]
click at [640, 295] on div "Pay $5,275.41 per week for 4 weeks" at bounding box center [667, 287] width 251 height 20
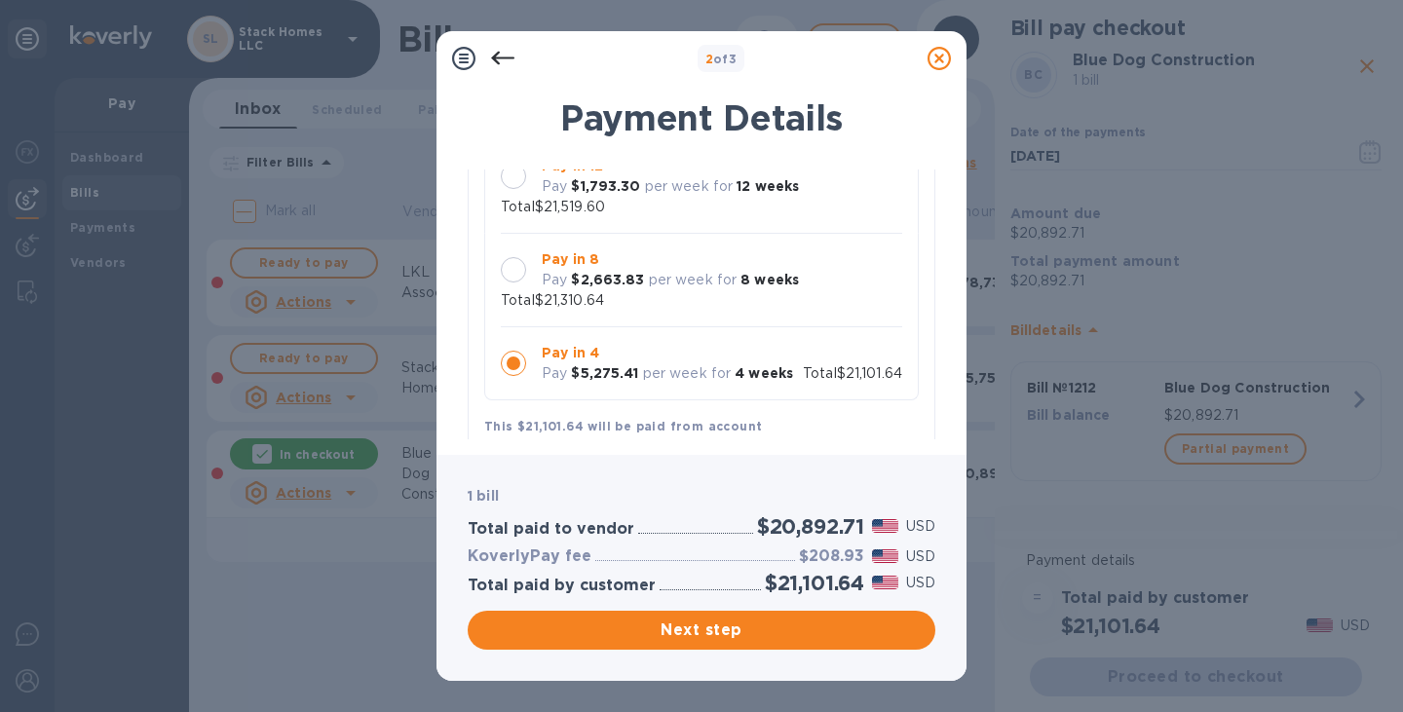
scroll to position [198, 0]
click at [640, 295] on div "Pay in 8 Pay $2,663.83 per week for 8 weeks" at bounding box center [670, 272] width 273 height 57
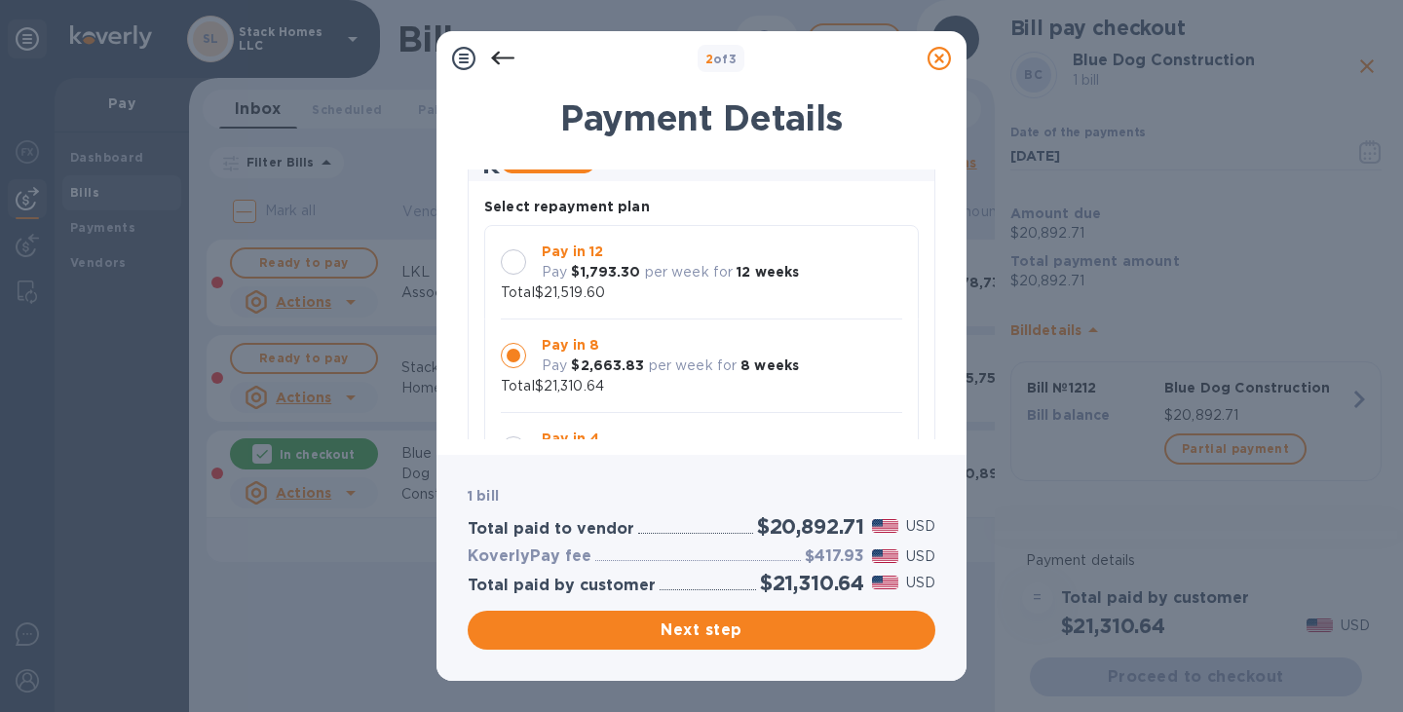
scroll to position [113, 0]
click at [640, 295] on div "Pay in 12 Pay $1,793.30 per week for 12 weeks Total $21,519.60" at bounding box center [701, 273] width 401 height 61
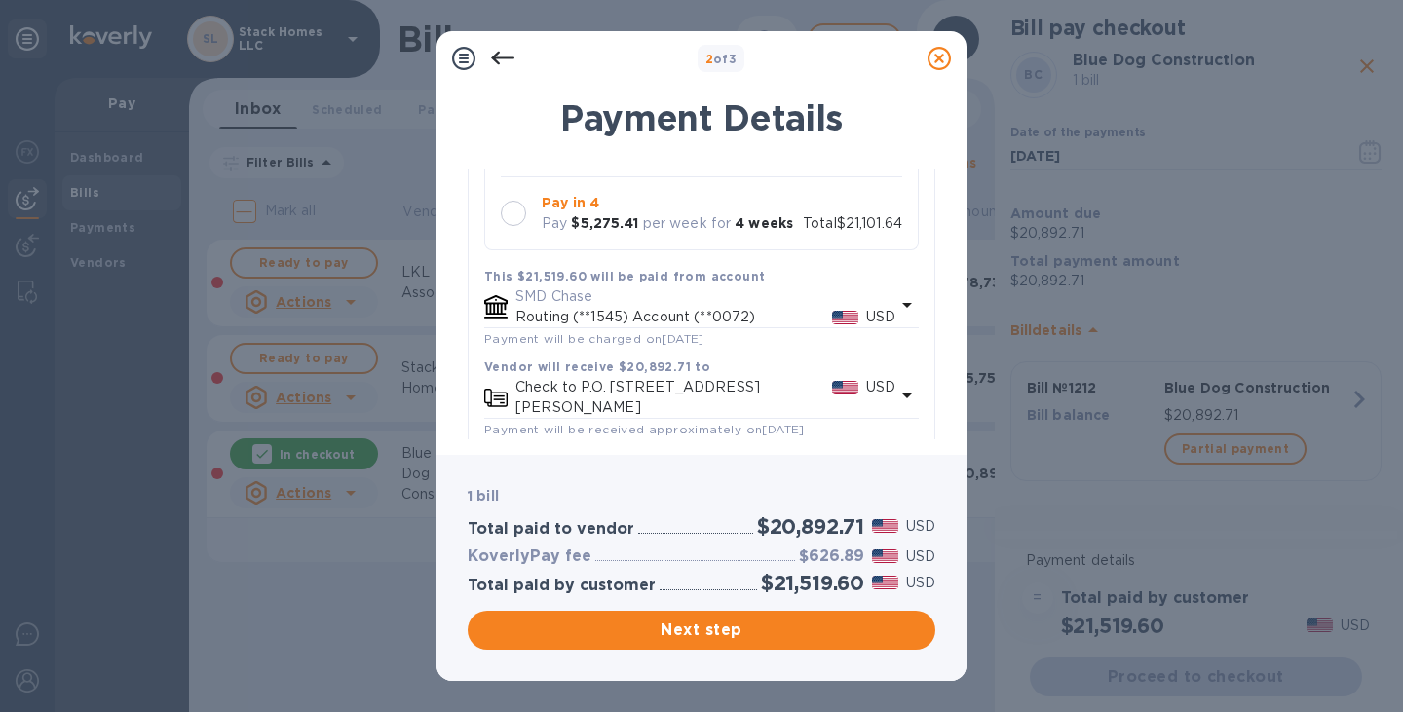
scroll to position [424, 0]
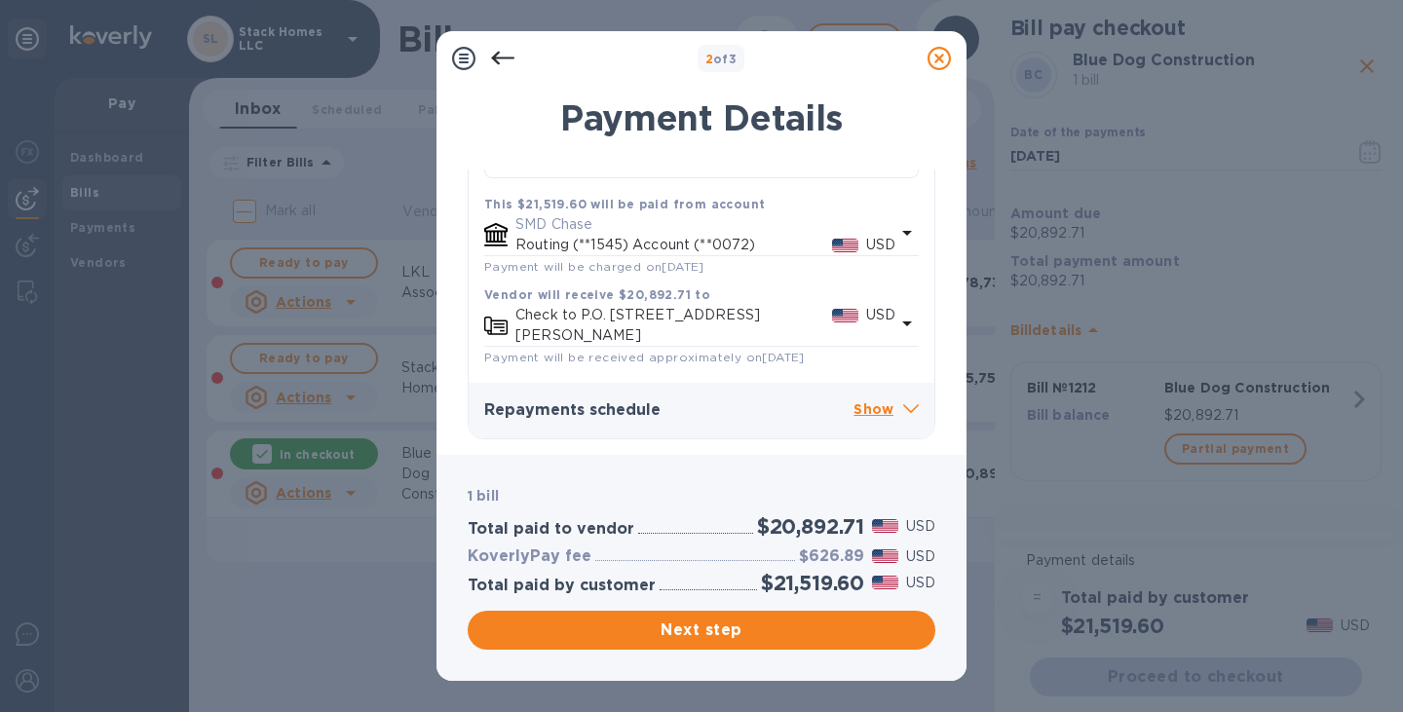
click at [901, 232] on icon at bounding box center [906, 232] width 23 height 23
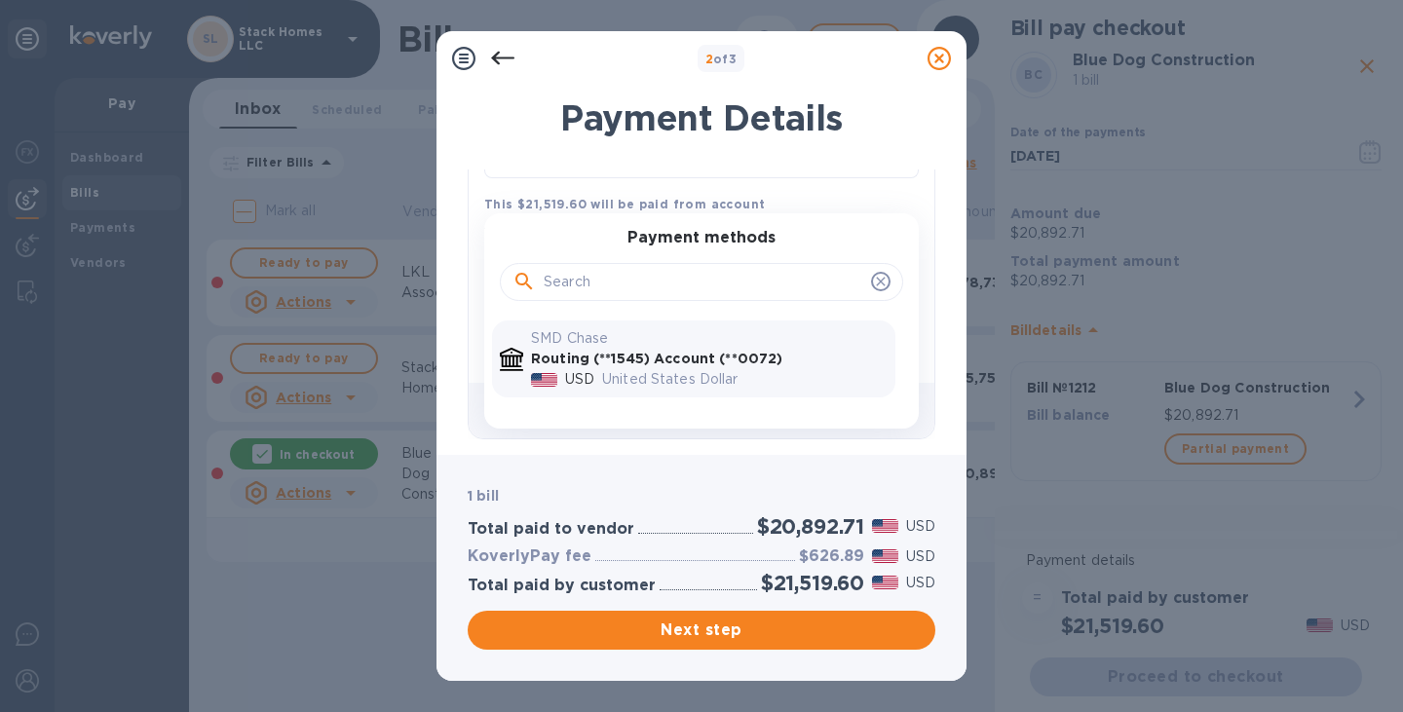
click at [891, 206] on div "This $21,519.60 will be paid from account" at bounding box center [701, 204] width 435 height 20
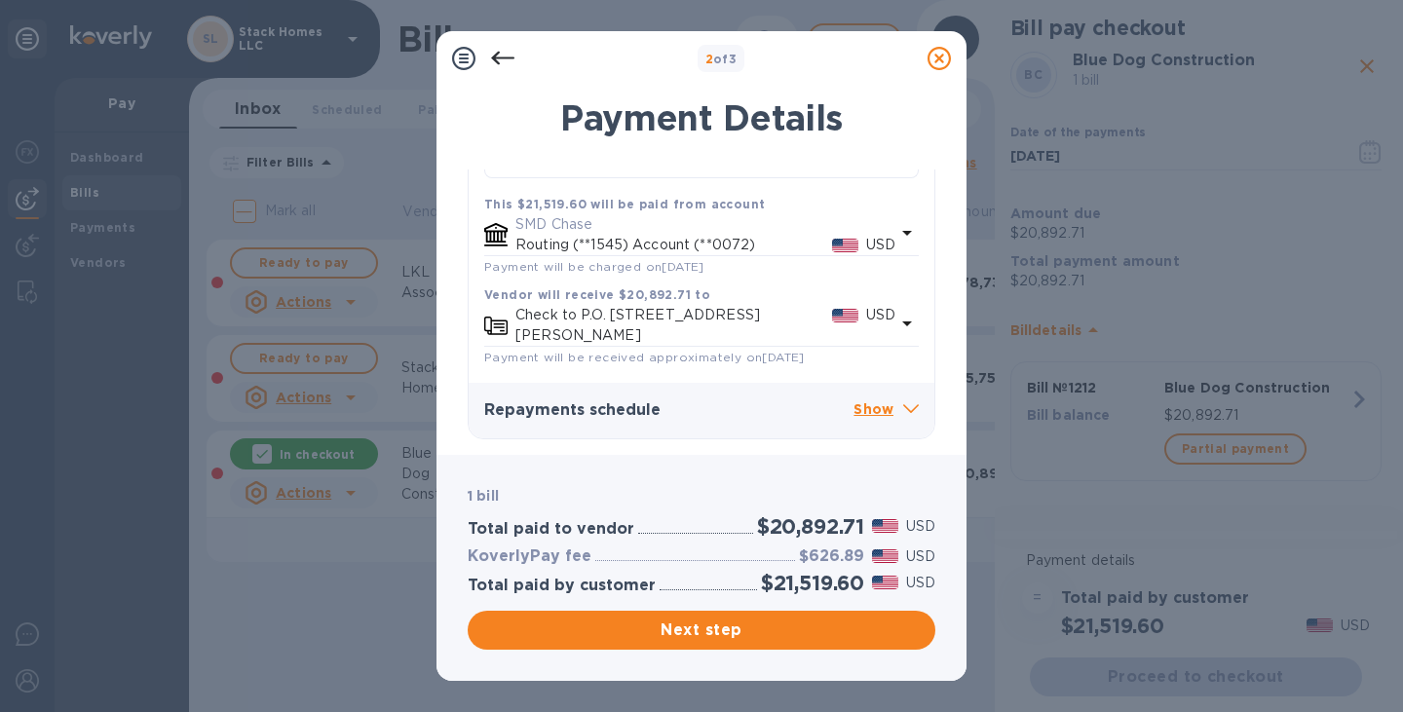
click at [896, 323] on icon at bounding box center [906, 323] width 23 height 23
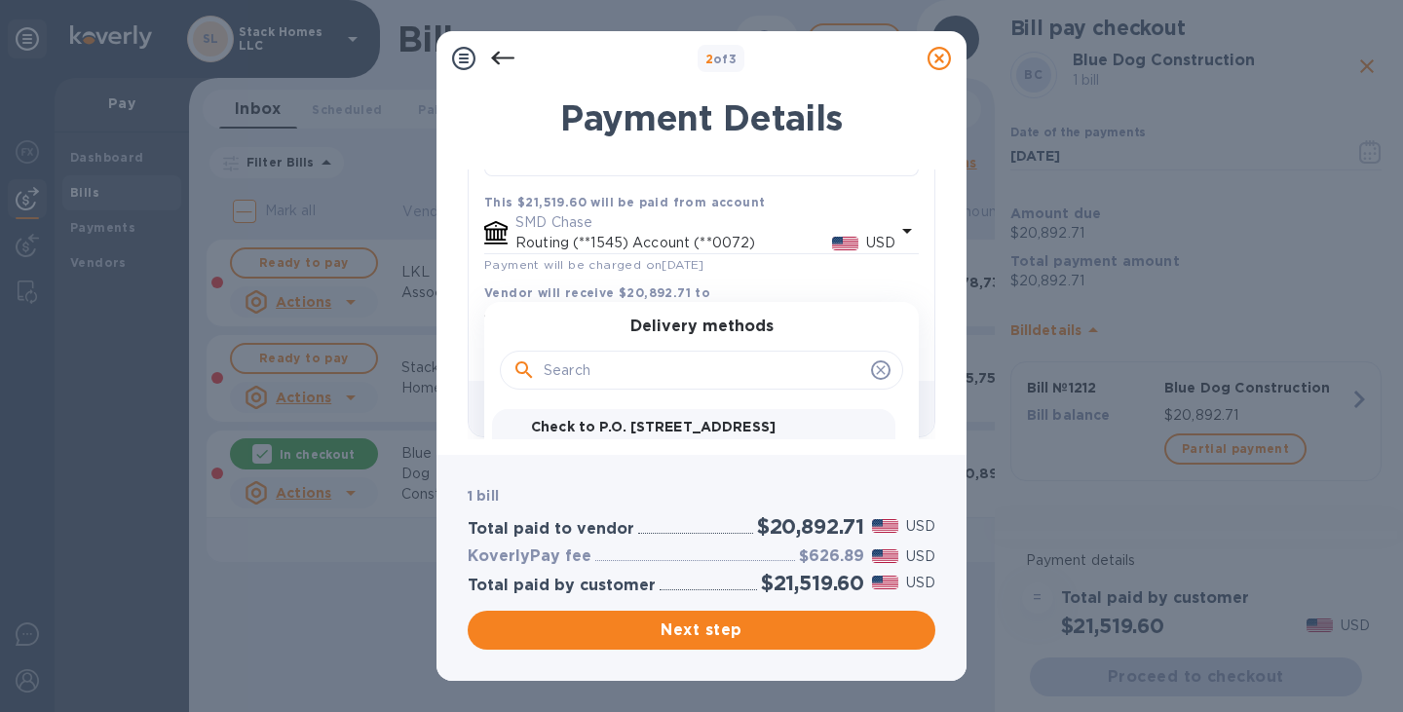
scroll to position [482, 0]
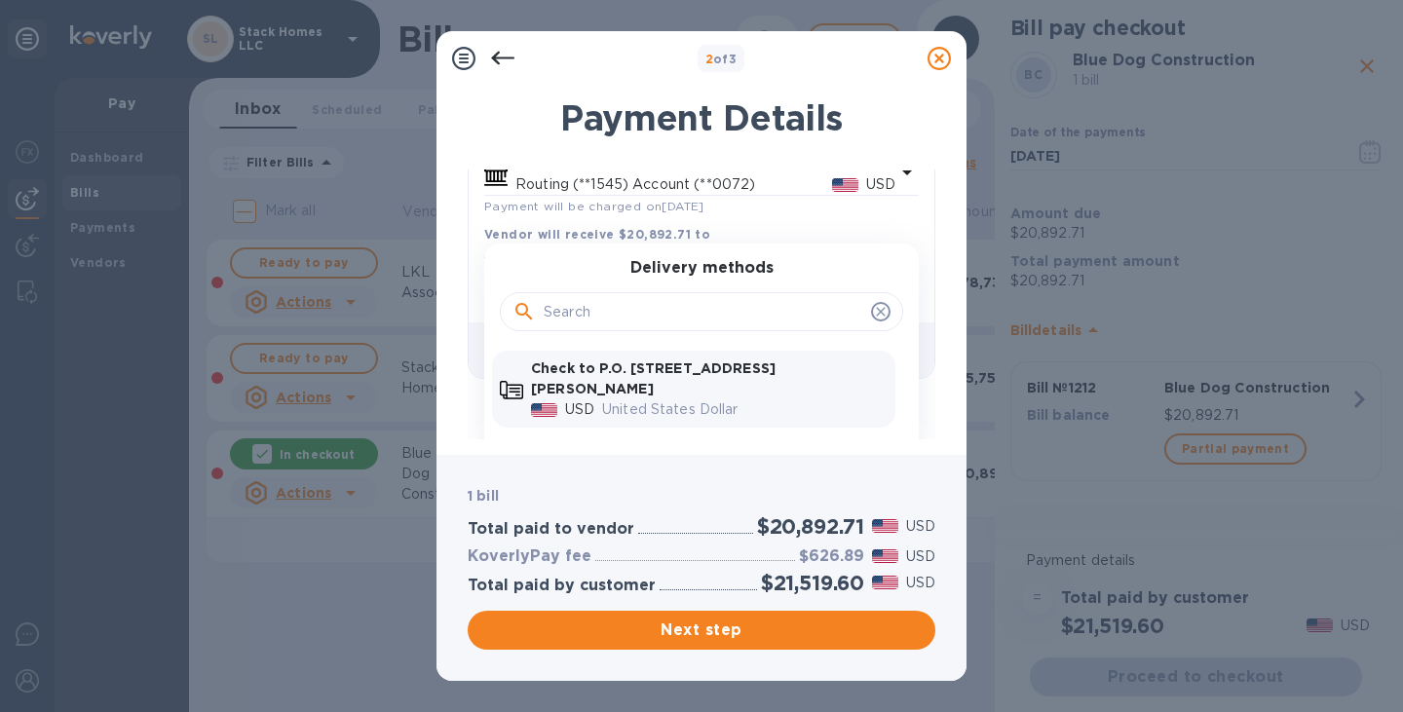
click at [709, 399] on p "United States Dollar" at bounding box center [744, 409] width 285 height 20
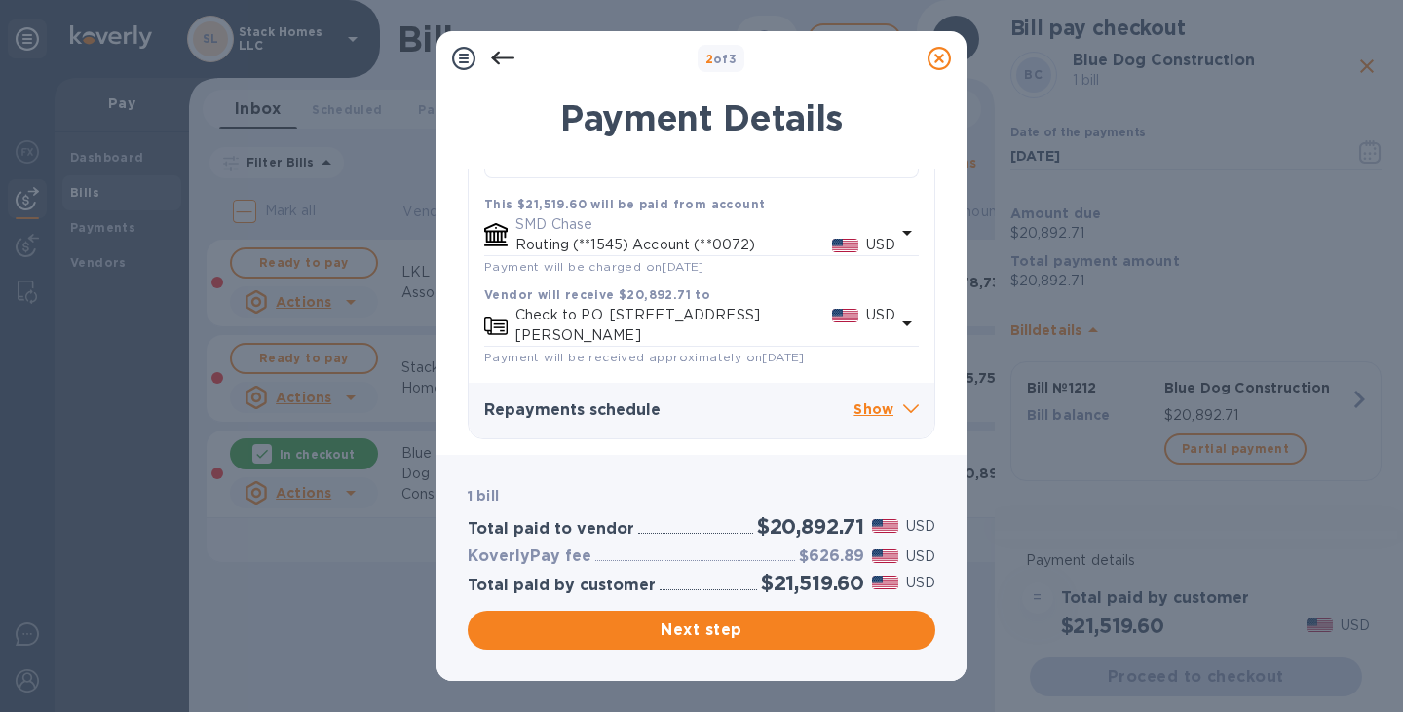
click at [858, 413] on p "Show" at bounding box center [886, 411] width 65 height 24
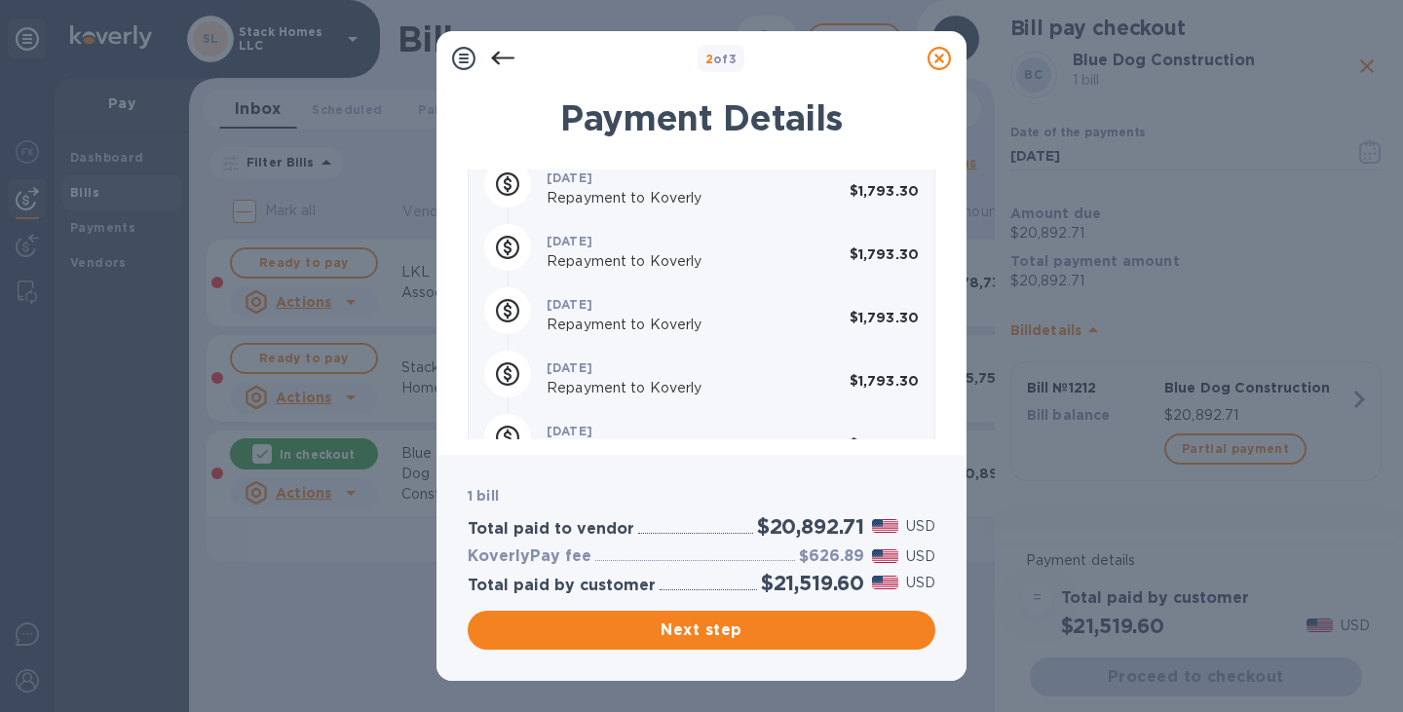
scroll to position [1302, 0]
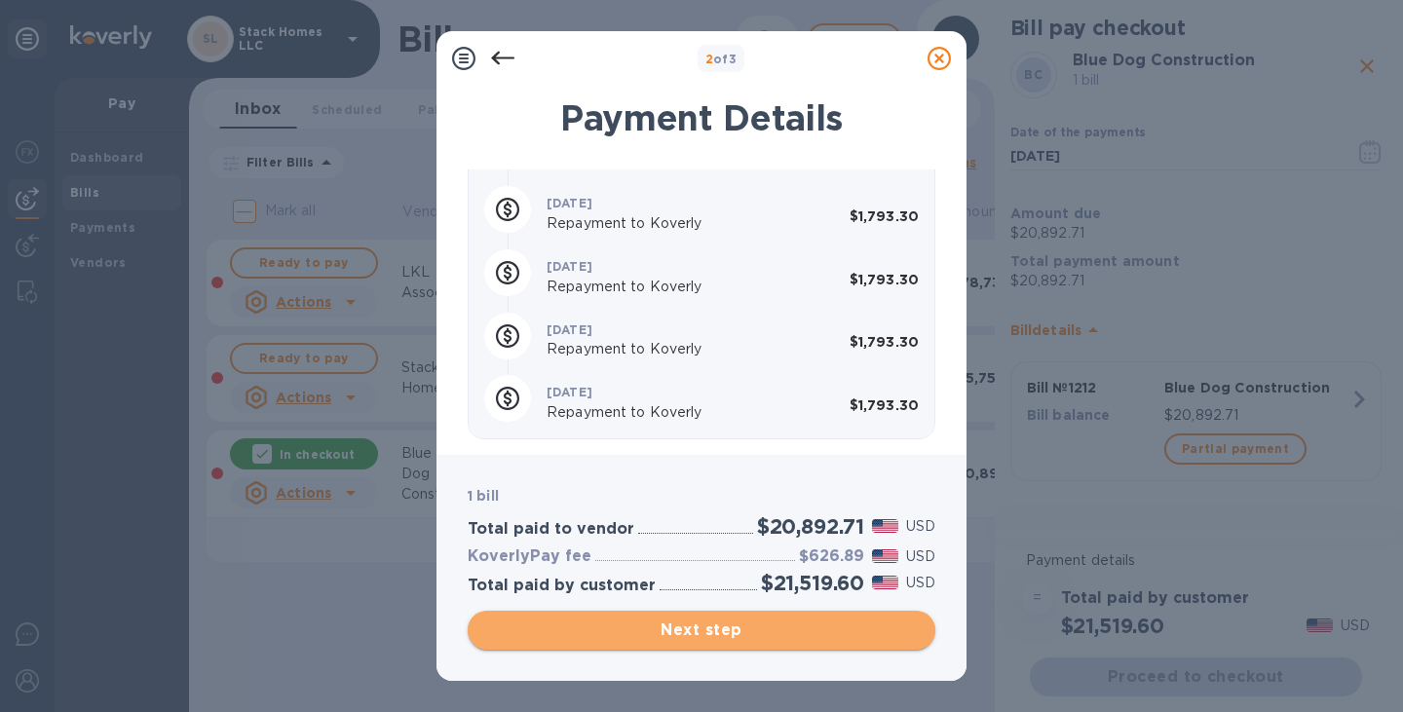
click at [699, 621] on span "Next step" at bounding box center [701, 630] width 437 height 23
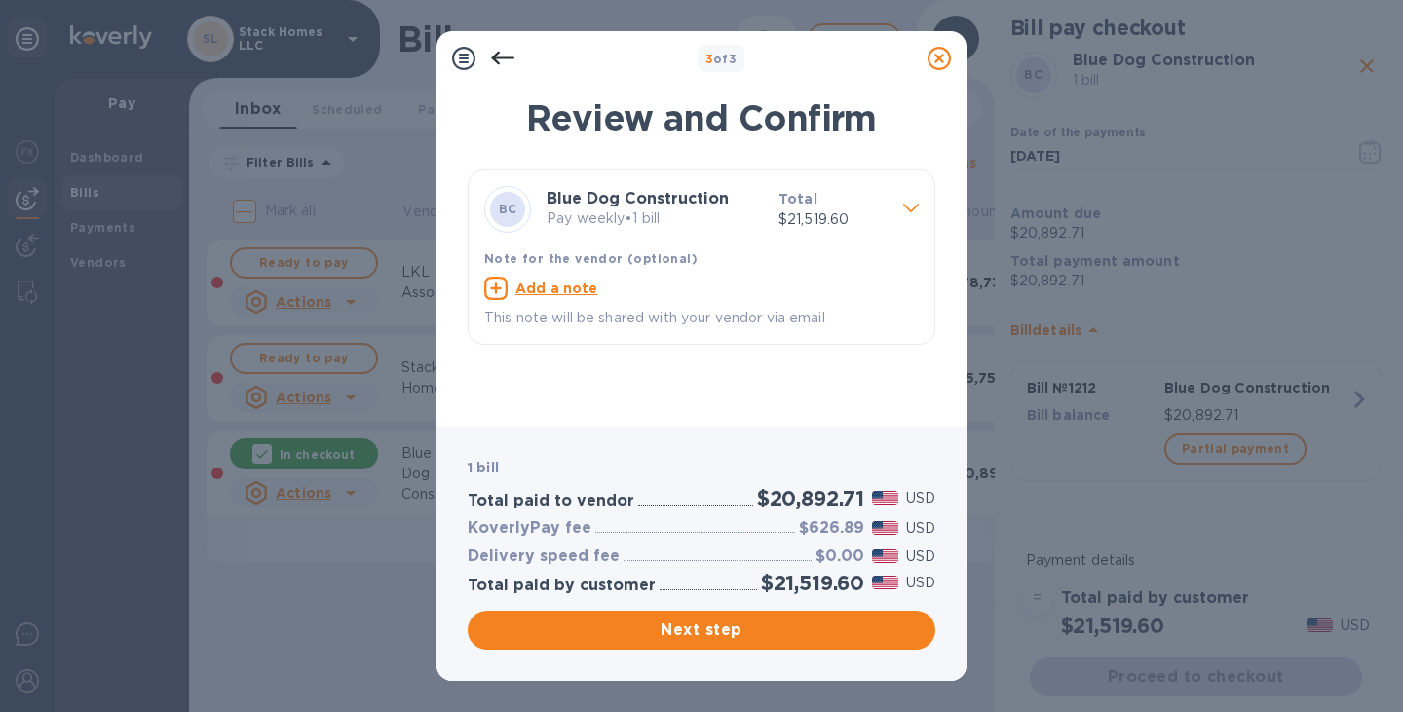
click at [560, 278] on div "Add a note" at bounding box center [701, 288] width 435 height 23
click at [899, 289] on icon at bounding box center [906, 288] width 23 height 23
click at [704, 632] on span "Next step" at bounding box center [701, 630] width 437 height 23
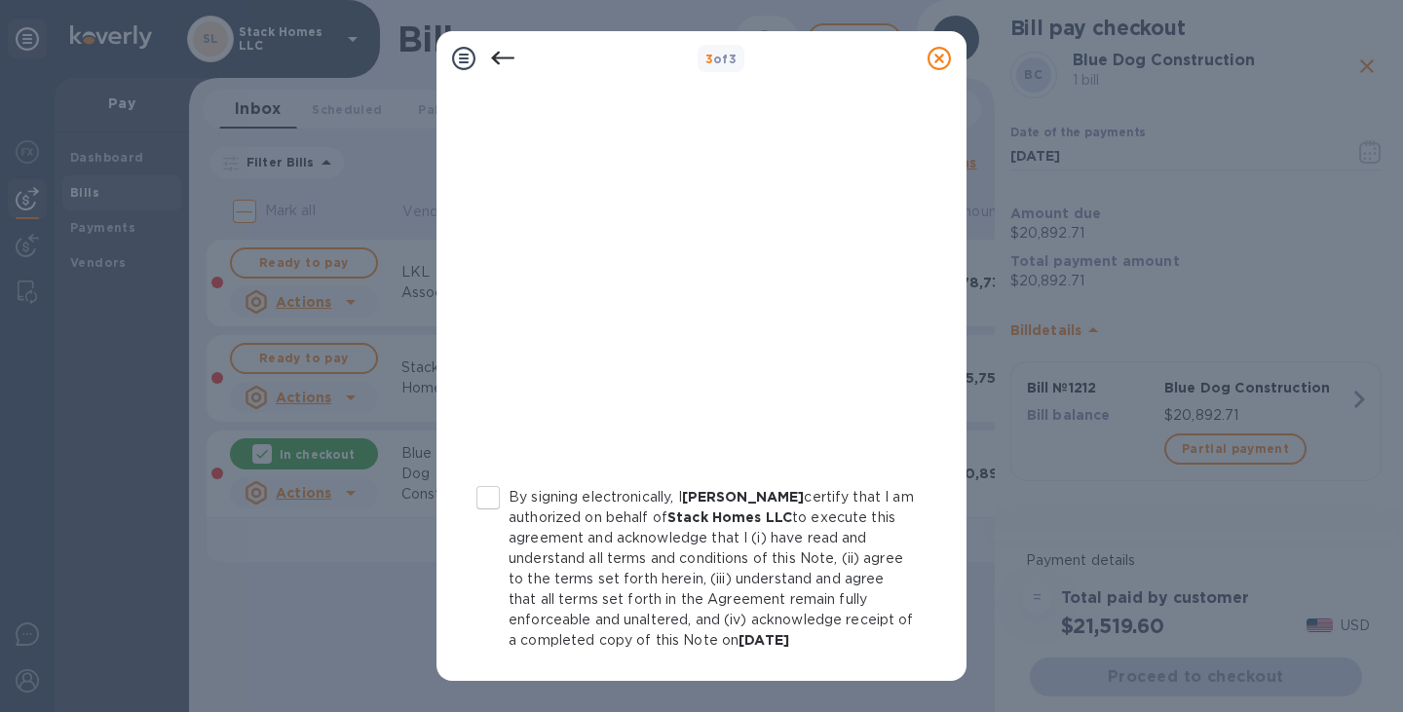
scroll to position [0, 0]
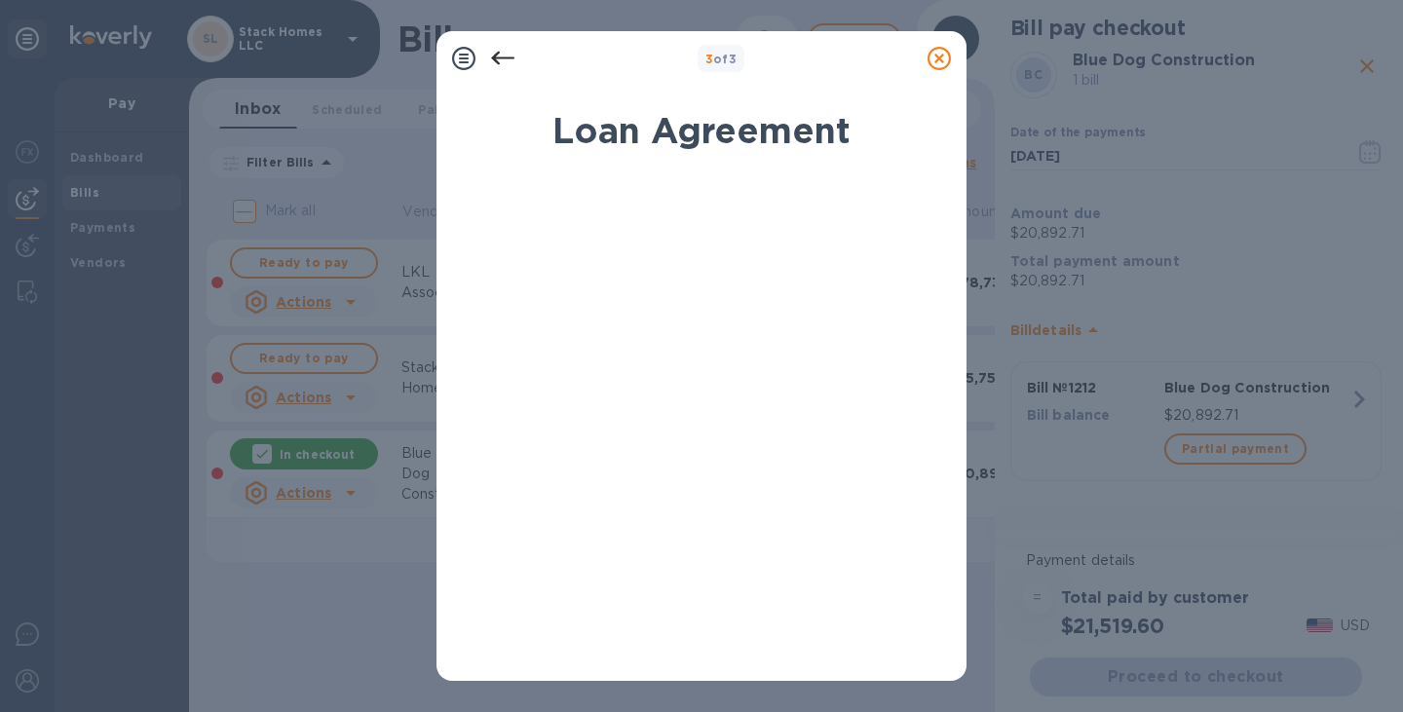
click at [472, 67] on icon at bounding box center [463, 58] width 23 height 23
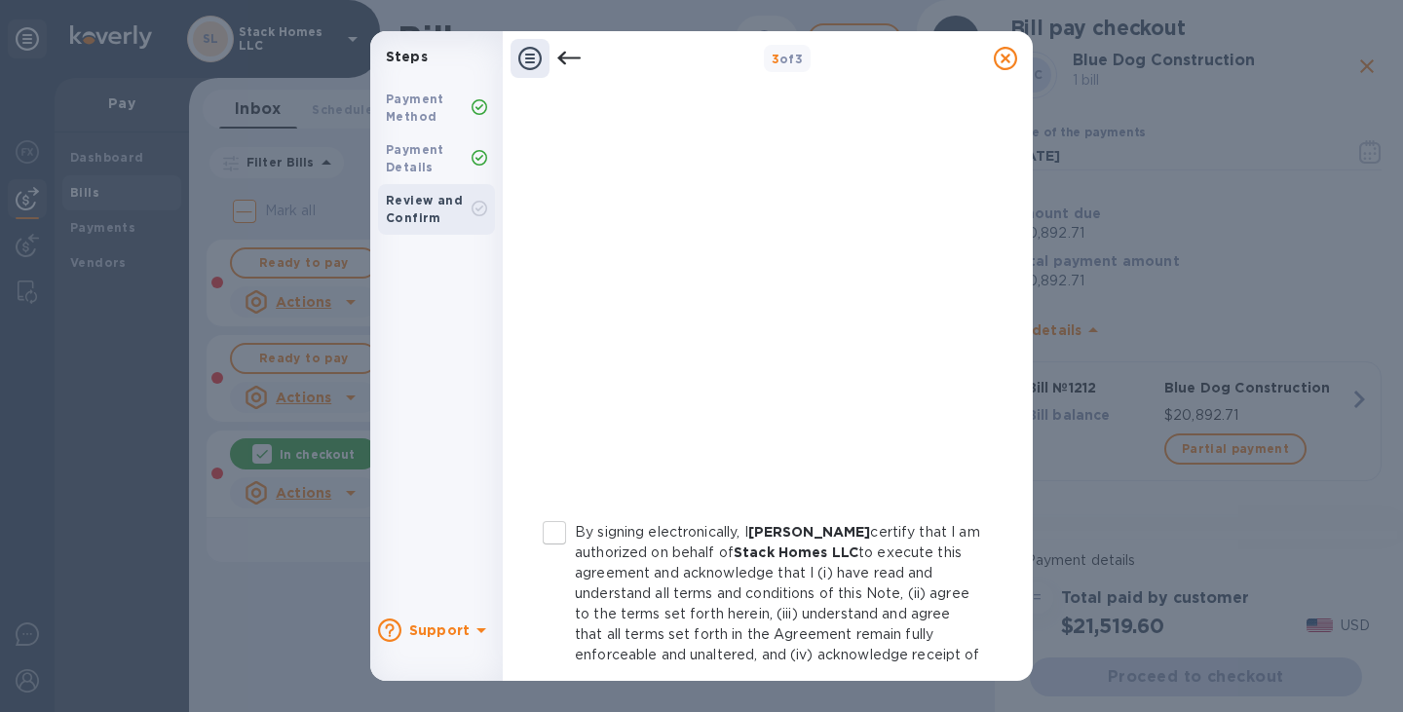
scroll to position [376, 0]
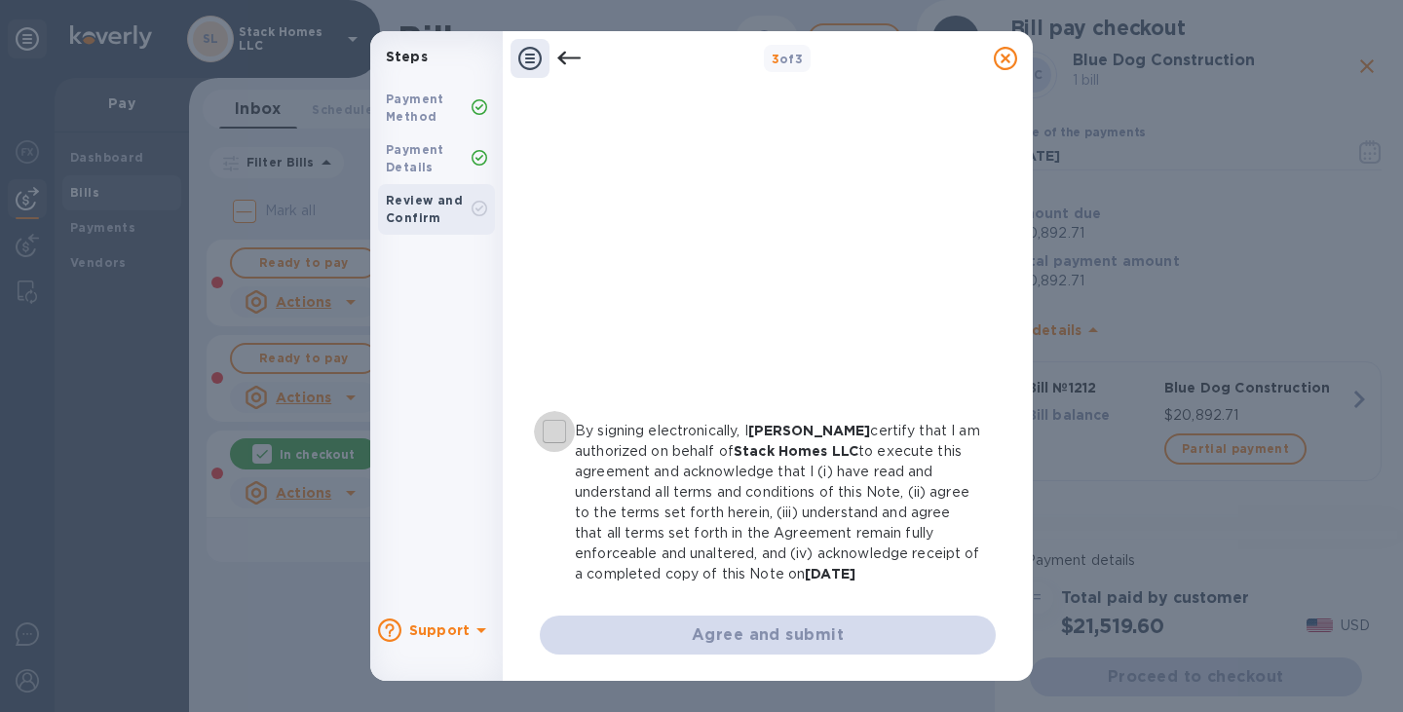
click at [557, 424] on input "By signing electronically, I [PERSON_NAME] certify that I am authorized on beha…" at bounding box center [554, 431] width 41 height 41
checkbox input "true"
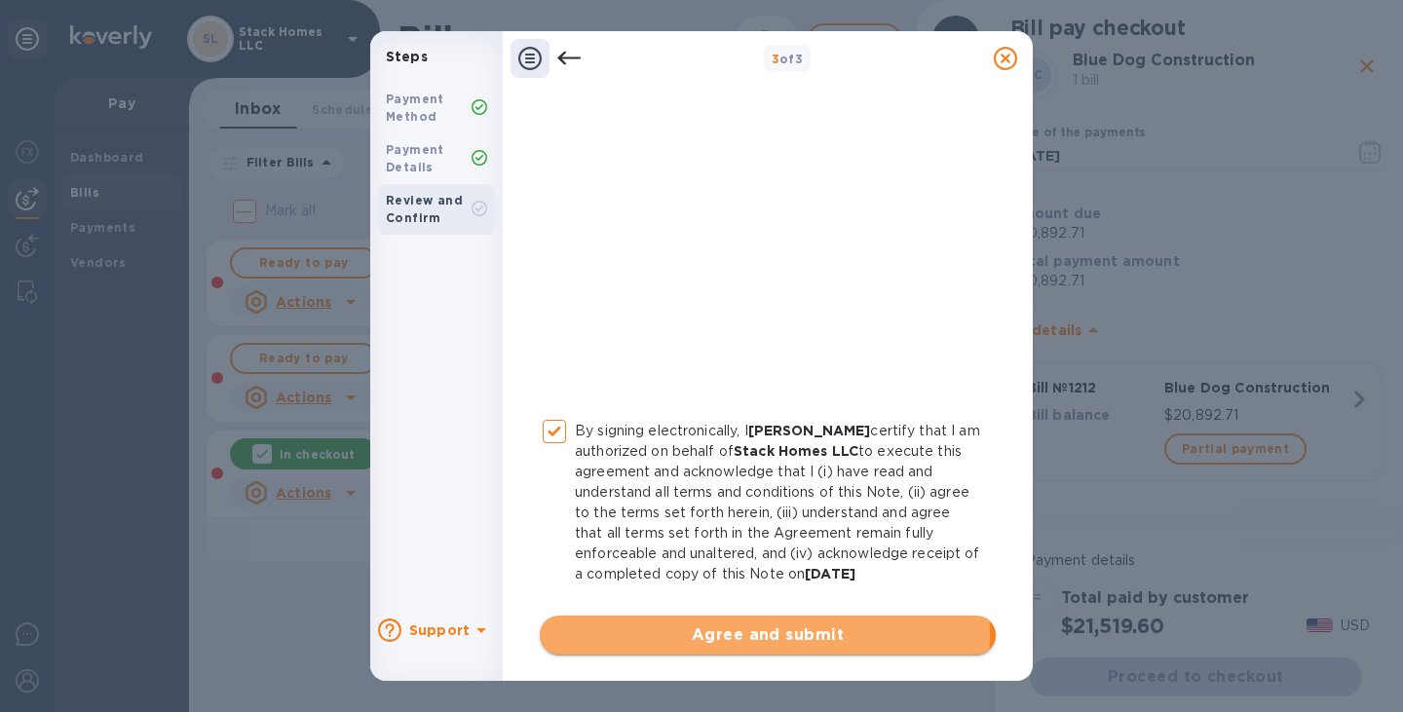
click at [651, 635] on span "Agree and submit" at bounding box center [767, 635] width 425 height 23
